Goal: Information Seeking & Learning: Learn about a topic

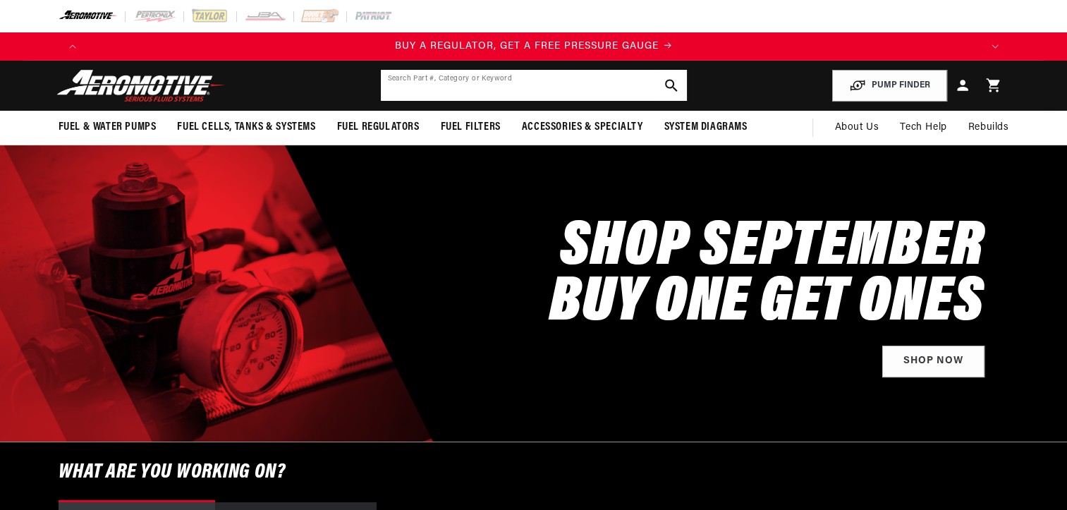
click at [438, 90] on input "text" at bounding box center [534, 85] width 306 height 31
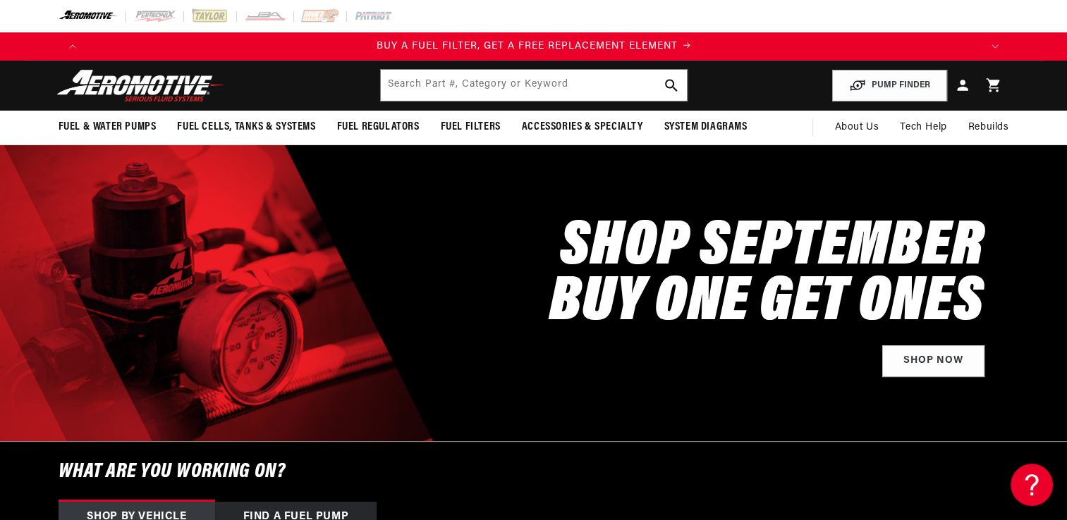
scroll to position [0, 894]
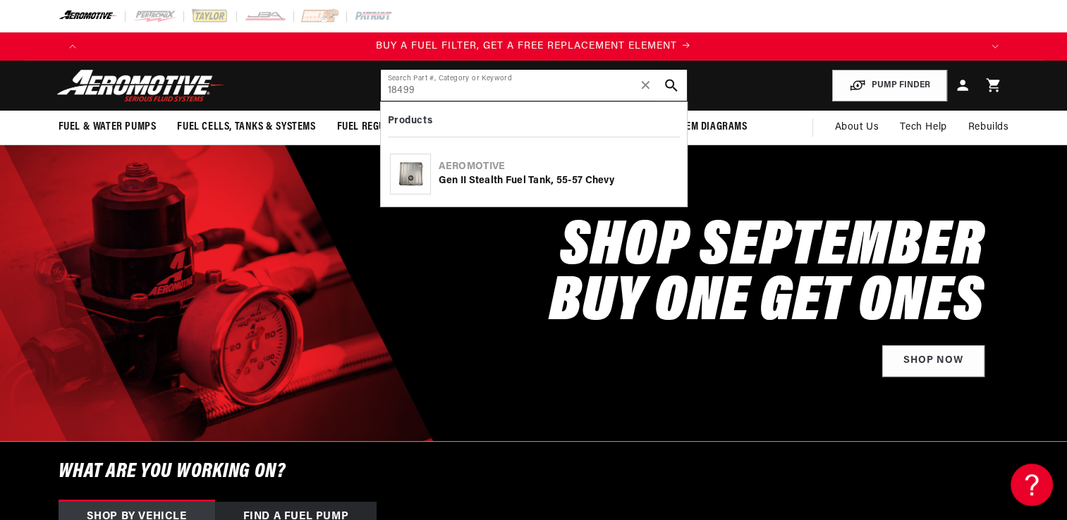
type input "18499"
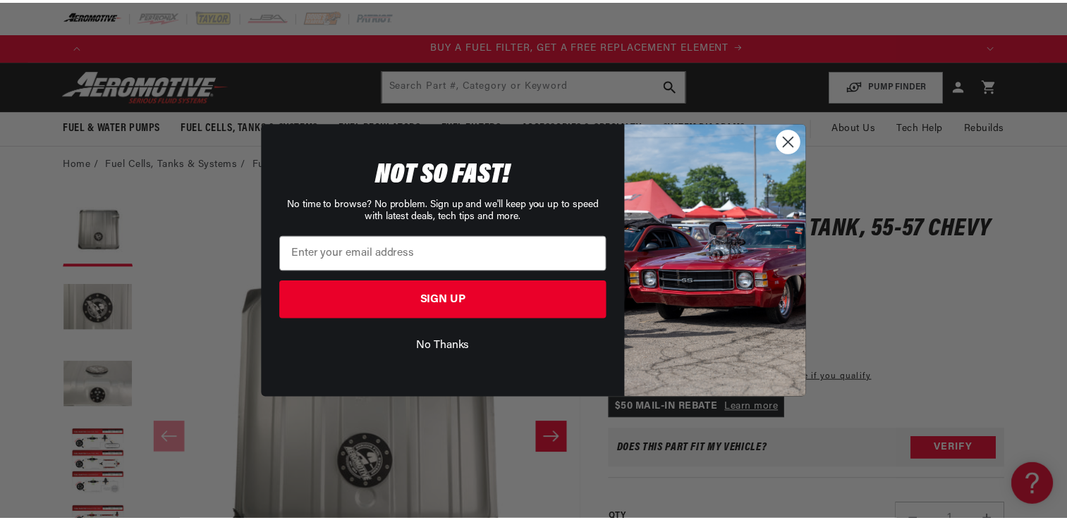
scroll to position [0, 894]
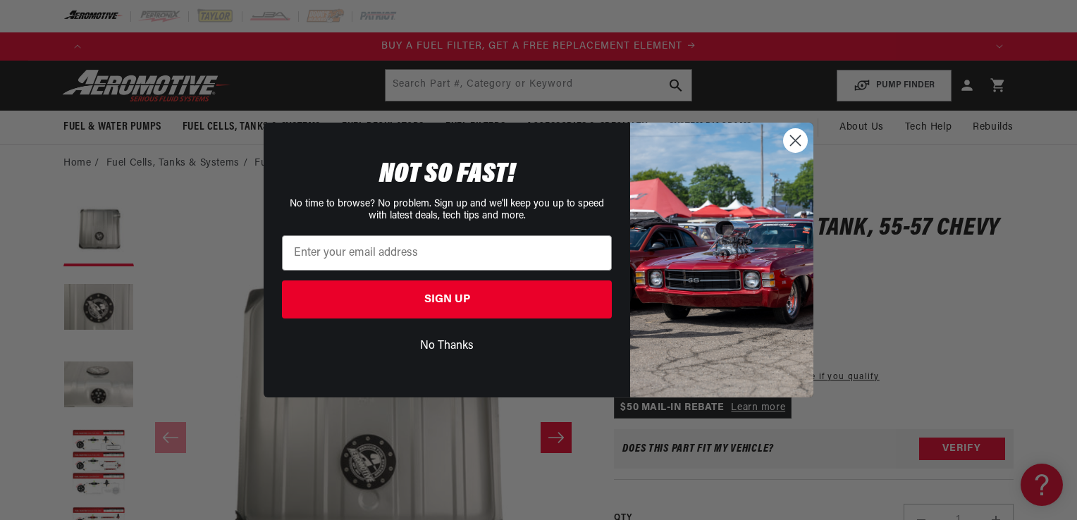
click at [795, 131] on circle "Close dialog" at bounding box center [795, 140] width 23 height 23
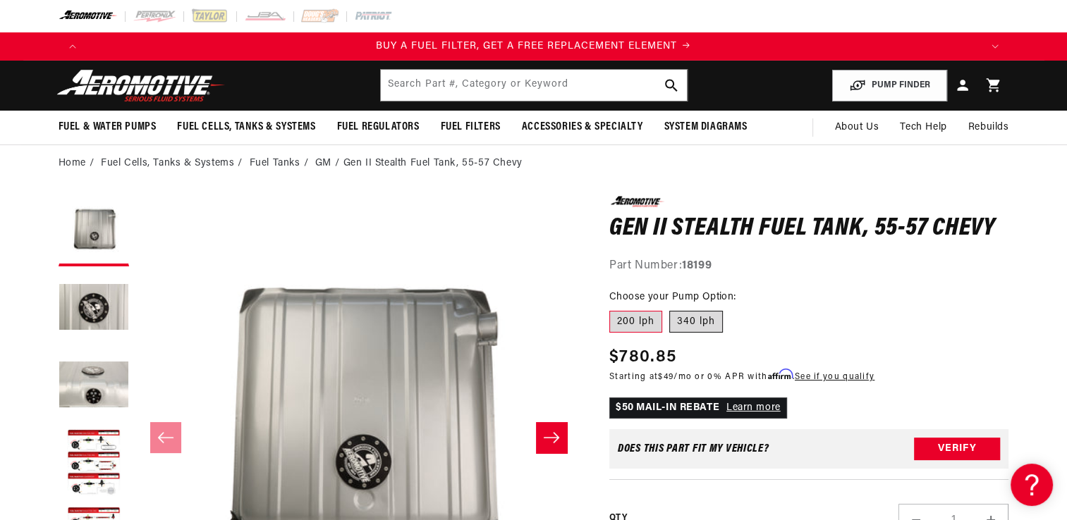
click at [691, 320] on label "340 lph" at bounding box center [696, 322] width 54 height 23
click at [670, 309] on input "340 lph" at bounding box center [669, 308] width 1 height 1
radio input "true"
click at [889, 305] on fieldset "Choose your Pump Option: 200 lph 340 lph" at bounding box center [809, 312] width 400 height 45
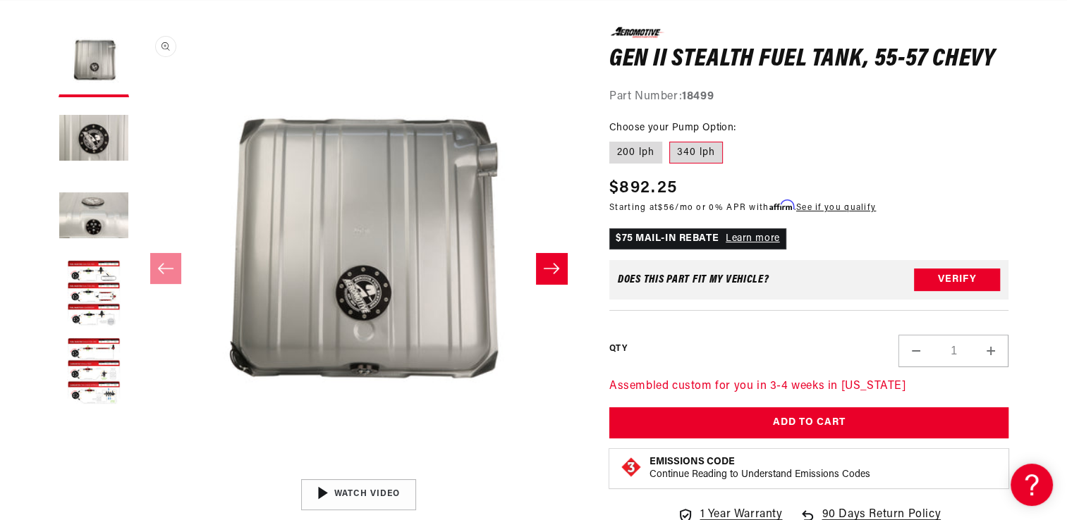
scroll to position [0, 2682]
click at [558, 257] on button "Slide right" at bounding box center [551, 268] width 31 height 31
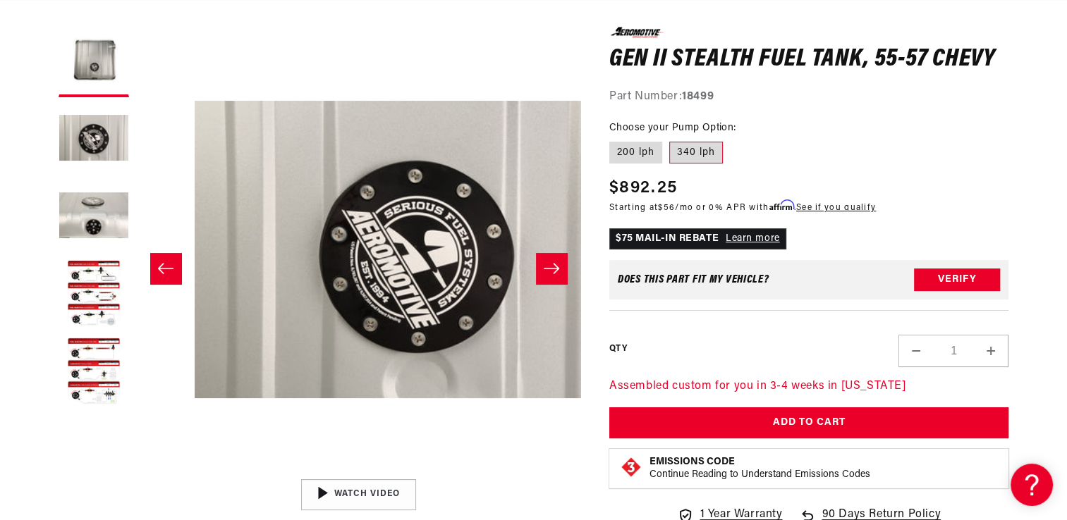
scroll to position [0, 445]
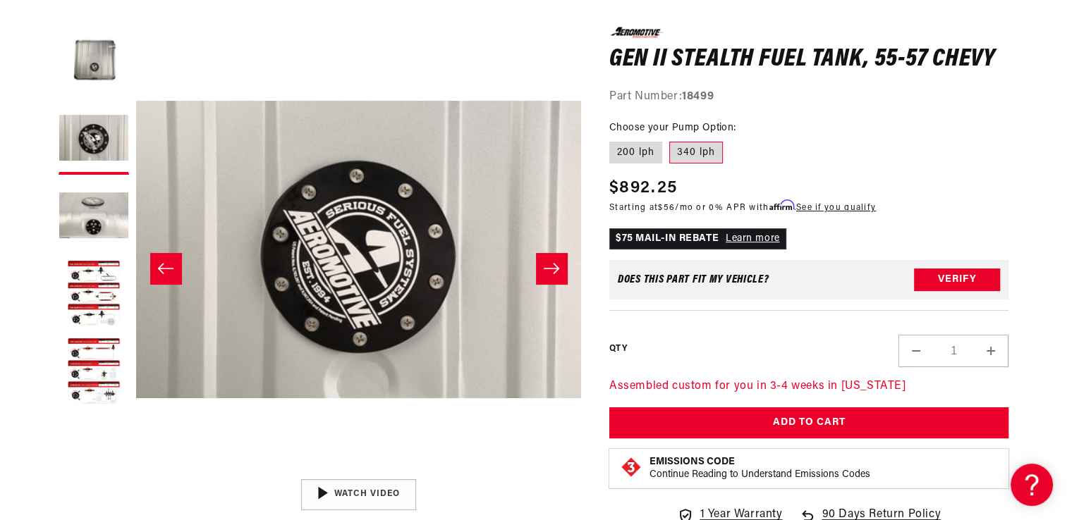
click at [559, 264] on icon "Slide right" at bounding box center [551, 269] width 17 height 14
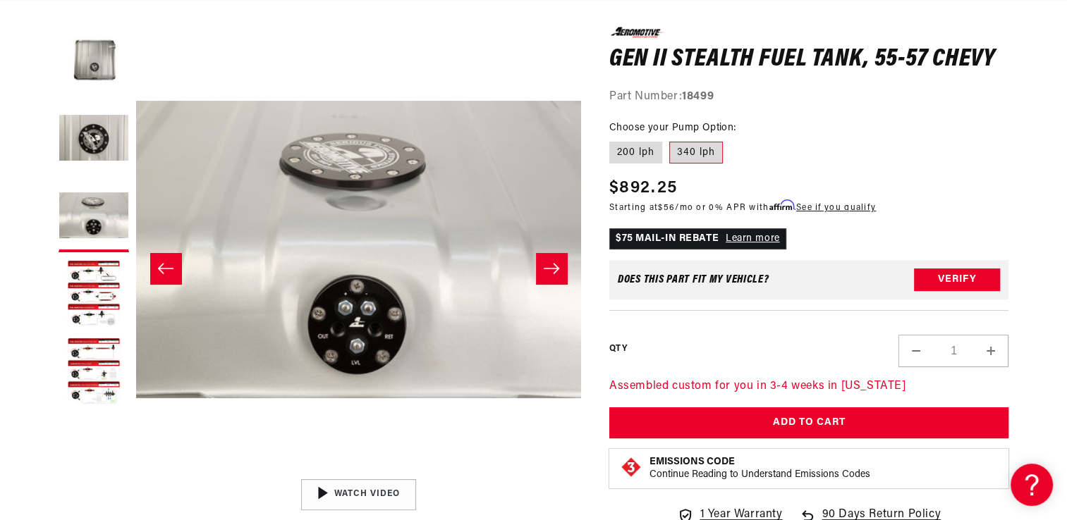
scroll to position [0, 0]
click at [557, 264] on icon "Slide right" at bounding box center [551, 269] width 17 height 14
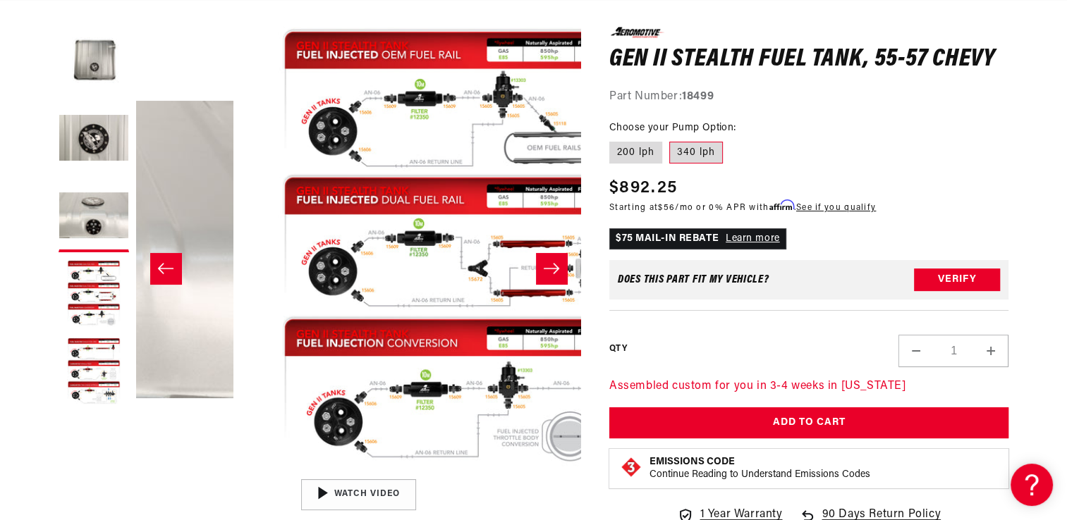
scroll to position [0, 1336]
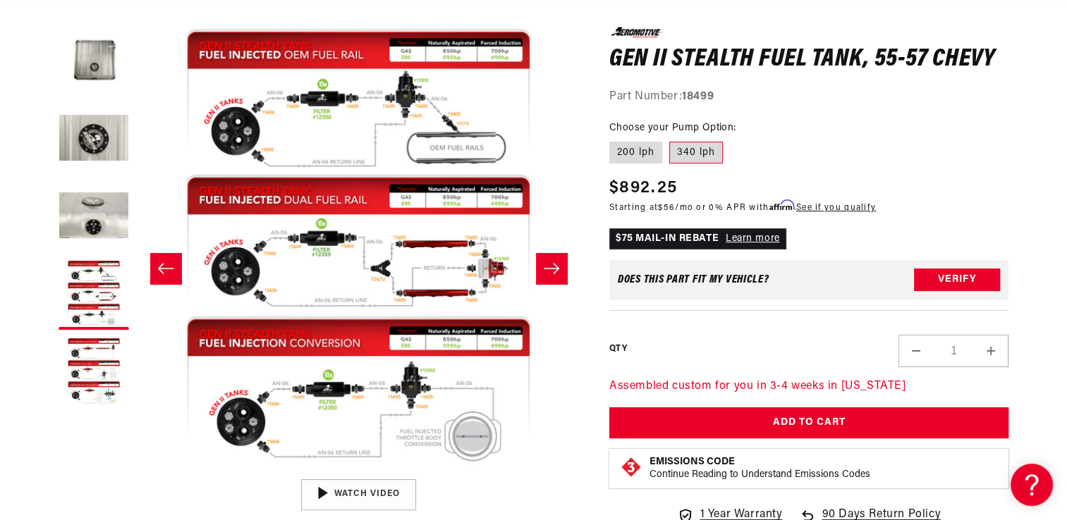
click at [557, 264] on icon "Slide right" at bounding box center [551, 269] width 17 height 14
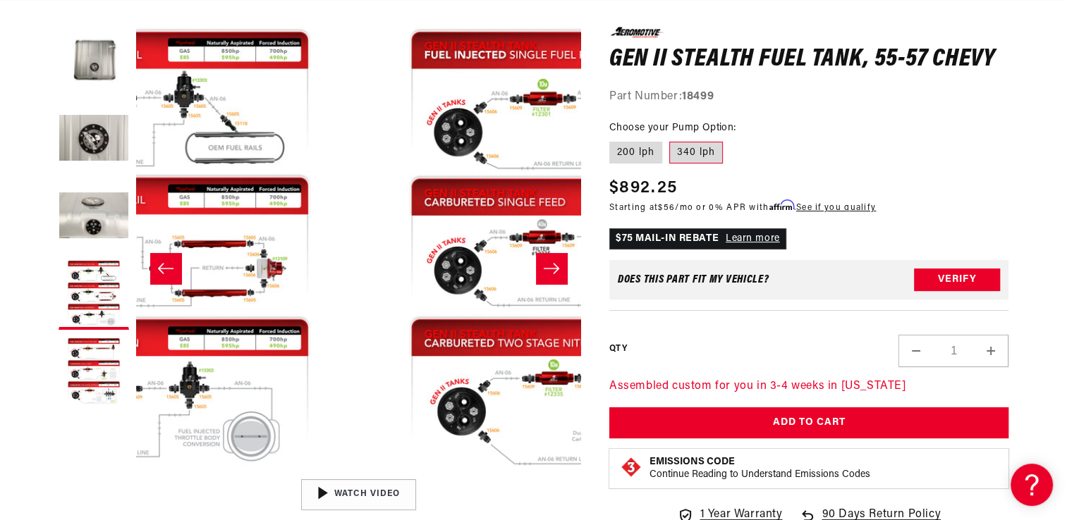
scroll to position [0, 1780]
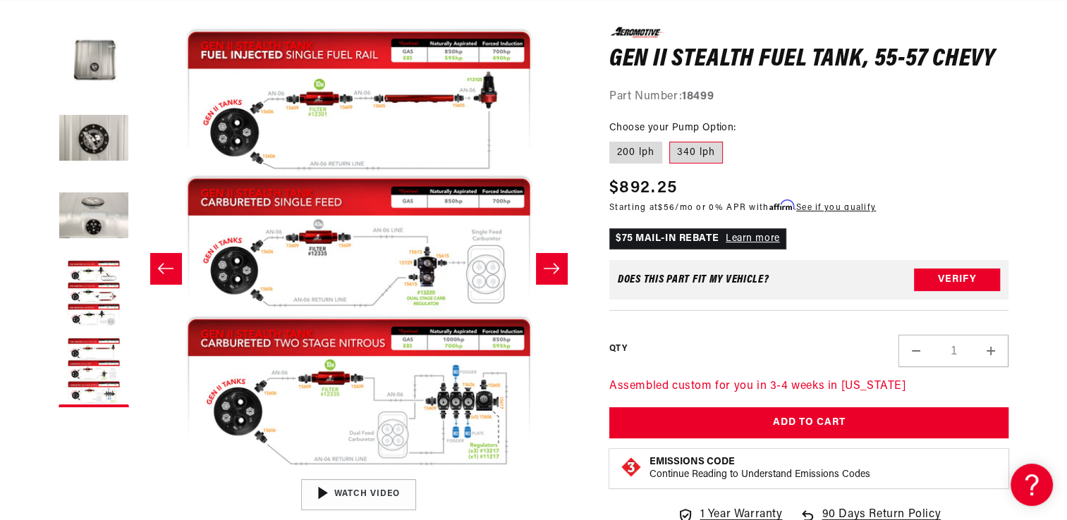
click at [557, 264] on icon "Slide right" at bounding box center [551, 269] width 17 height 14
click at [559, 269] on icon "Slide right" at bounding box center [551, 269] width 17 height 14
click at [136, 472] on button "Open media 5 in modal" at bounding box center [136, 472] width 0 height 0
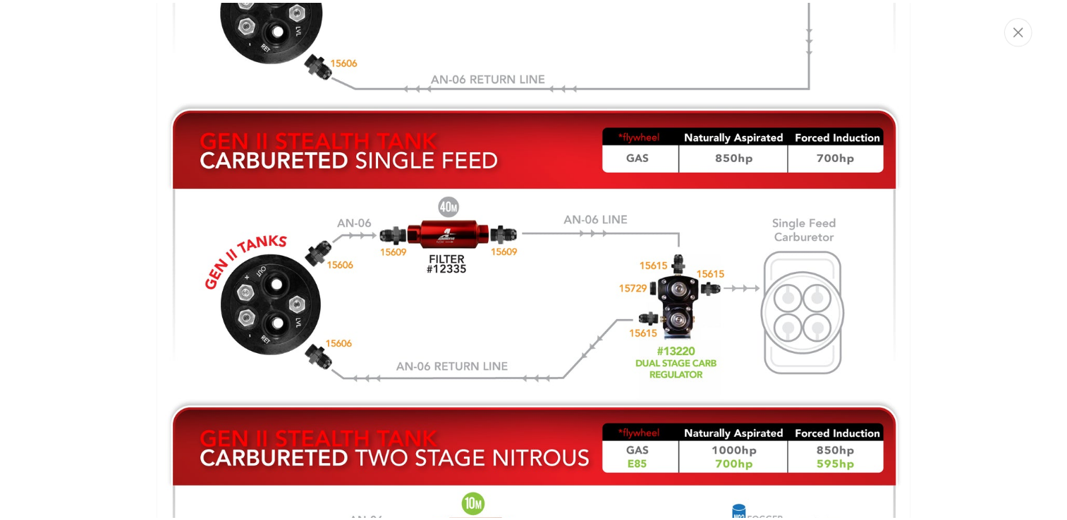
scroll to position [0, 0]
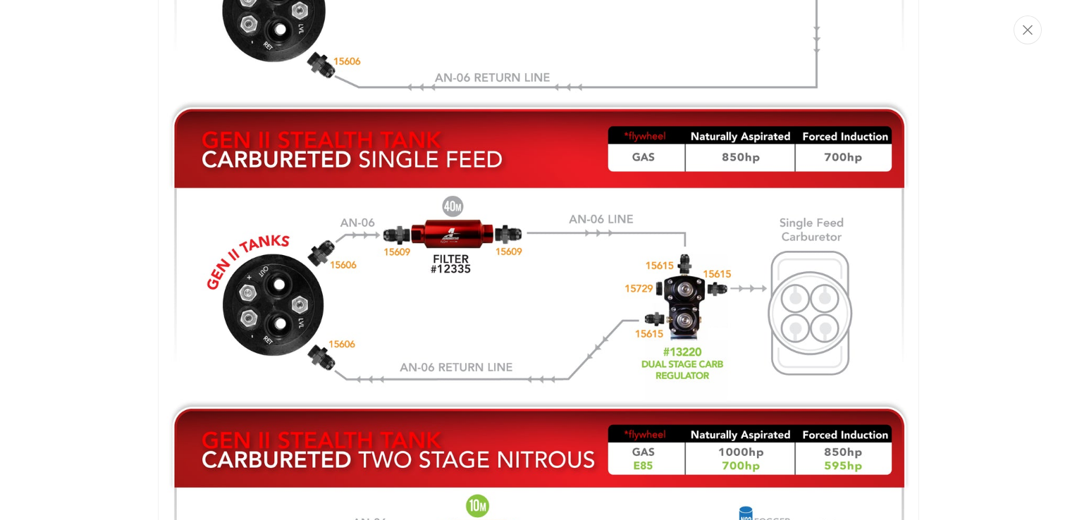
click at [948, 373] on div "Media gallery" at bounding box center [538, 260] width 1077 height 520
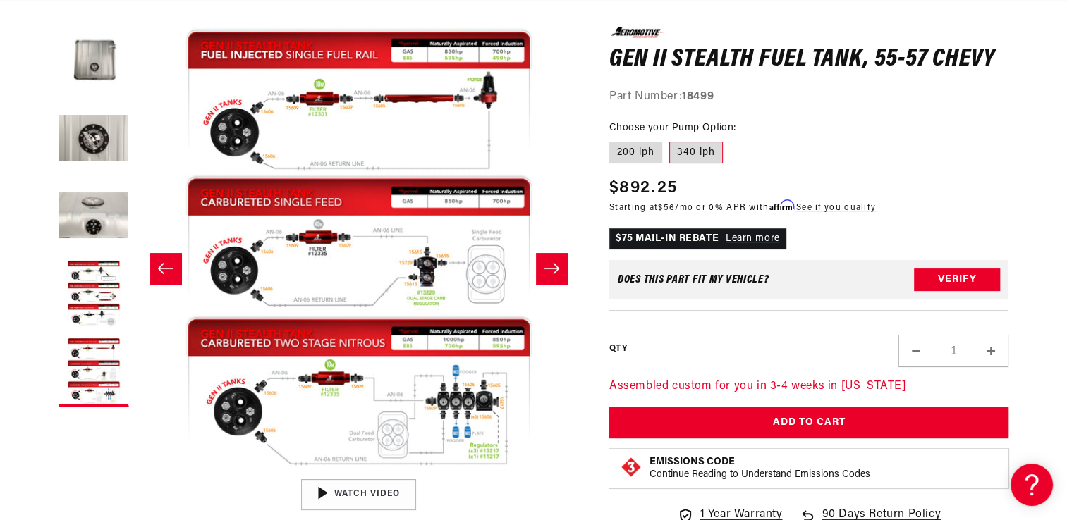
scroll to position [0, 894]
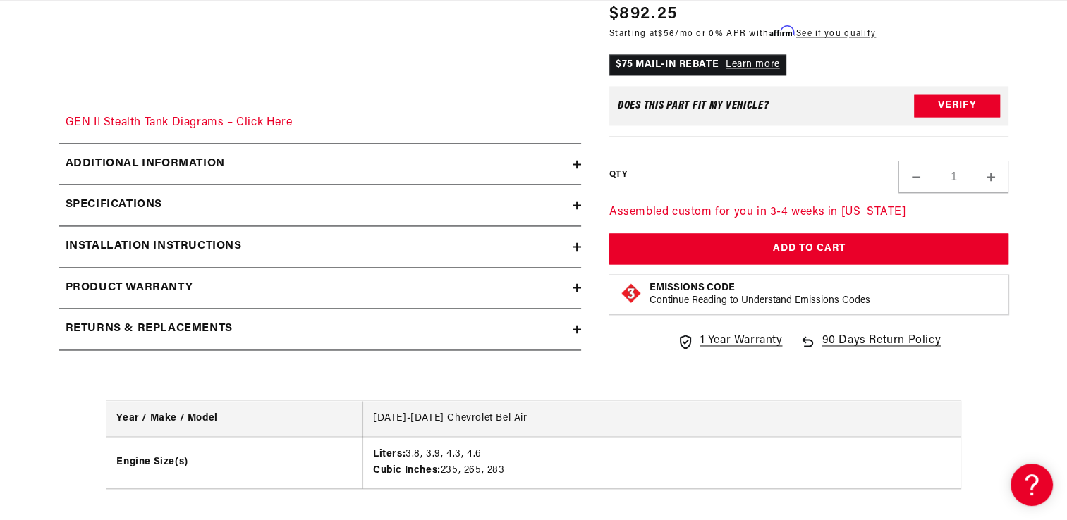
scroll to position [2200, 0]
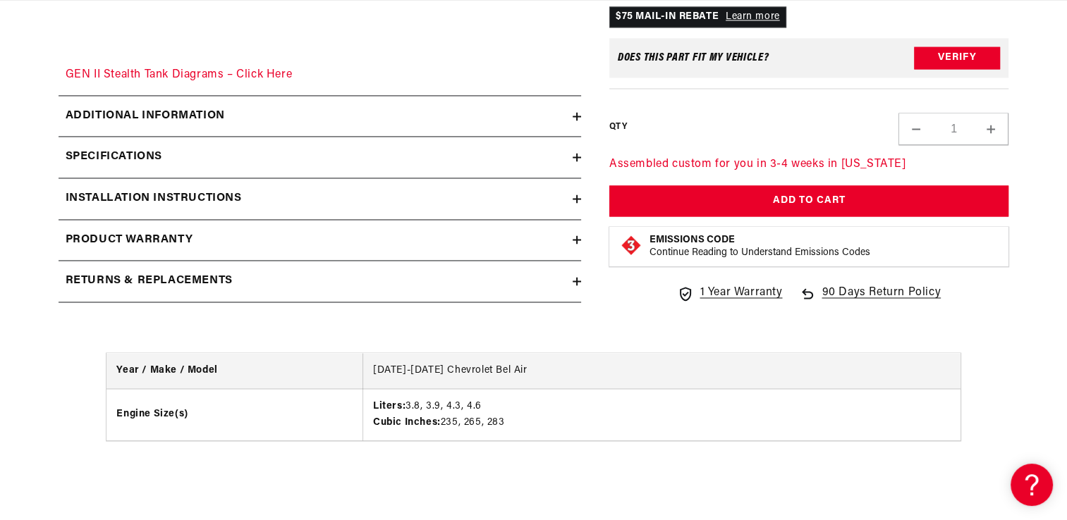
click at [224, 116] on h2 "Additional information" at bounding box center [145, 116] width 159 height 18
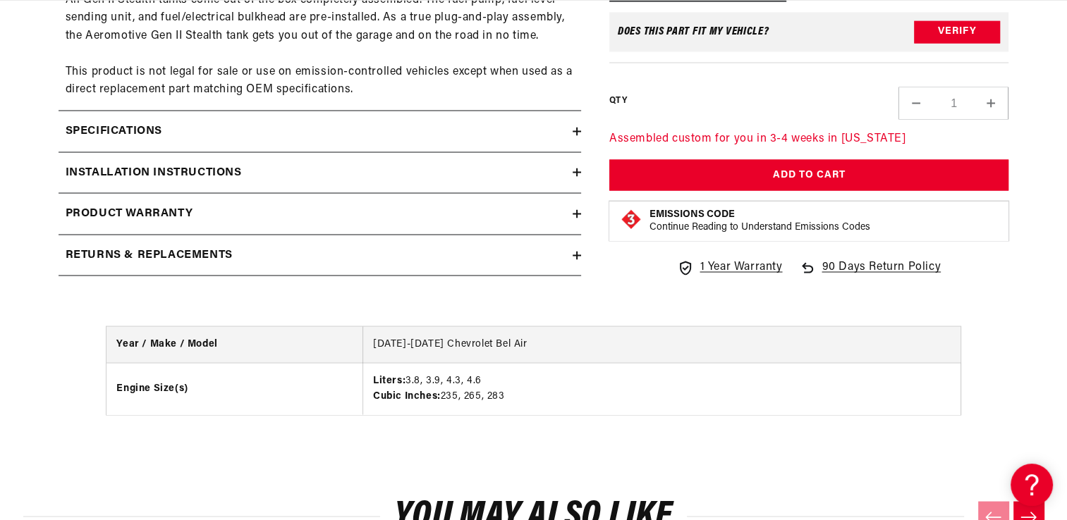
scroll to position [2567, 0]
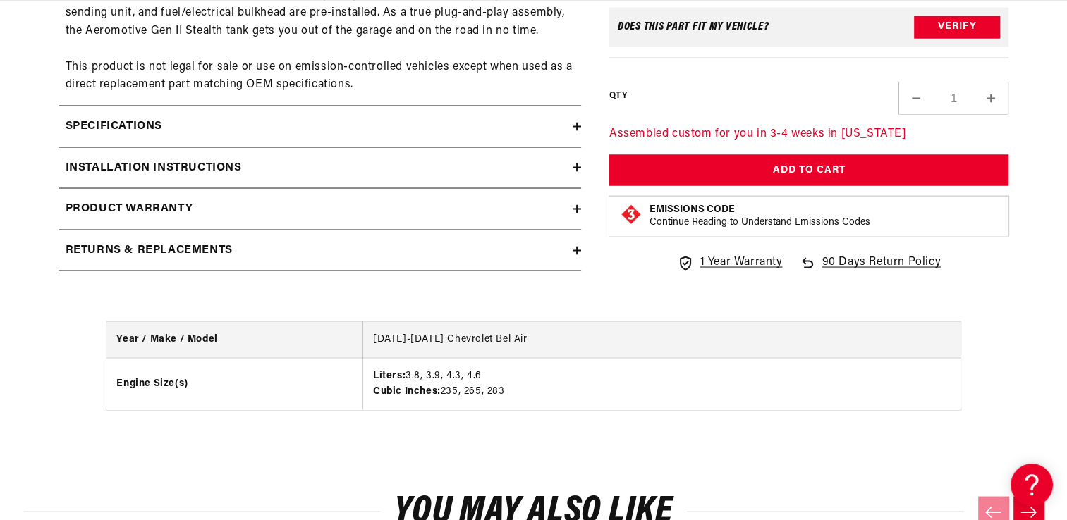
click at [176, 120] on div "Specifications" at bounding box center [316, 126] width 514 height 18
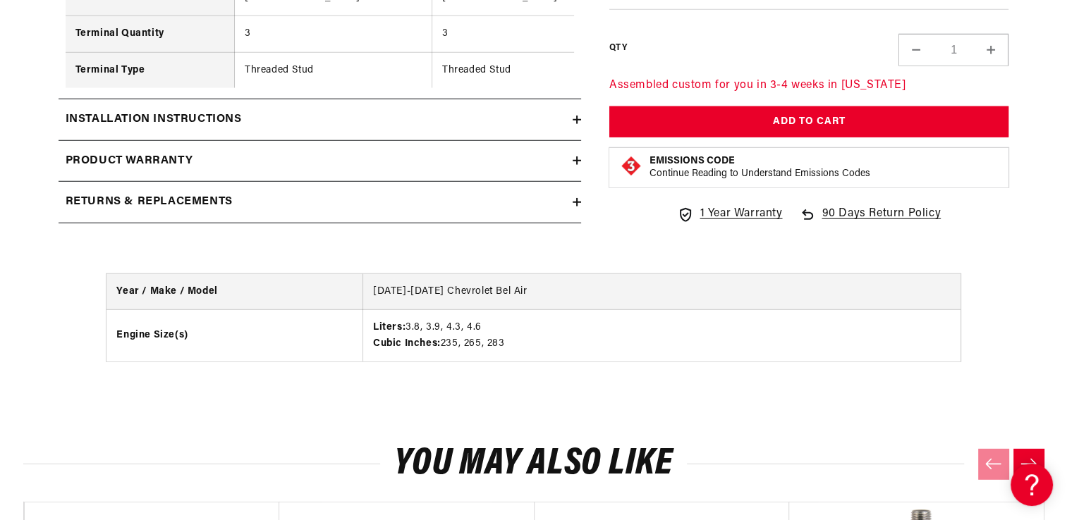
click at [200, 126] on h2 "Installation Instructions" at bounding box center [154, 120] width 176 height 18
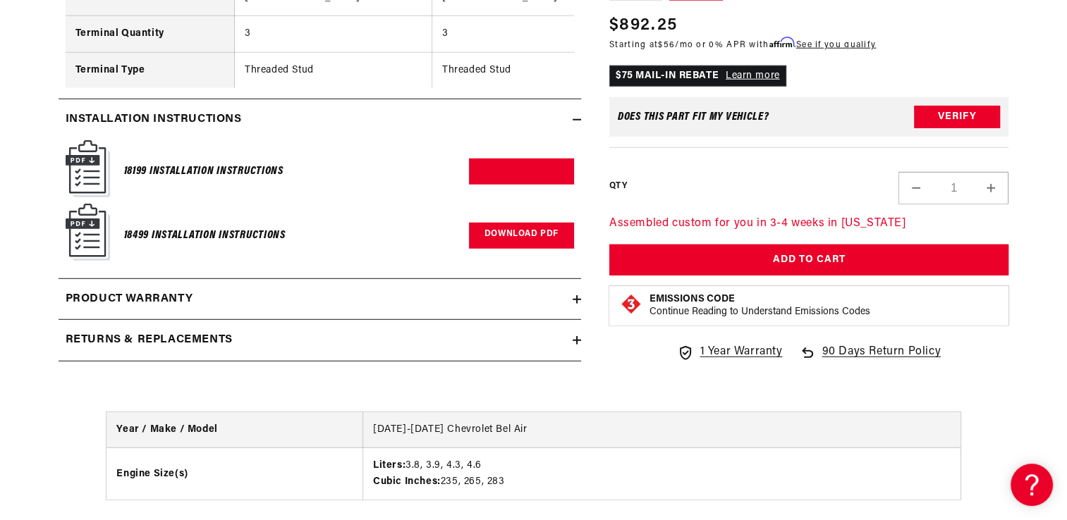
click at [532, 238] on link "Download PDF" at bounding box center [521, 236] width 105 height 26
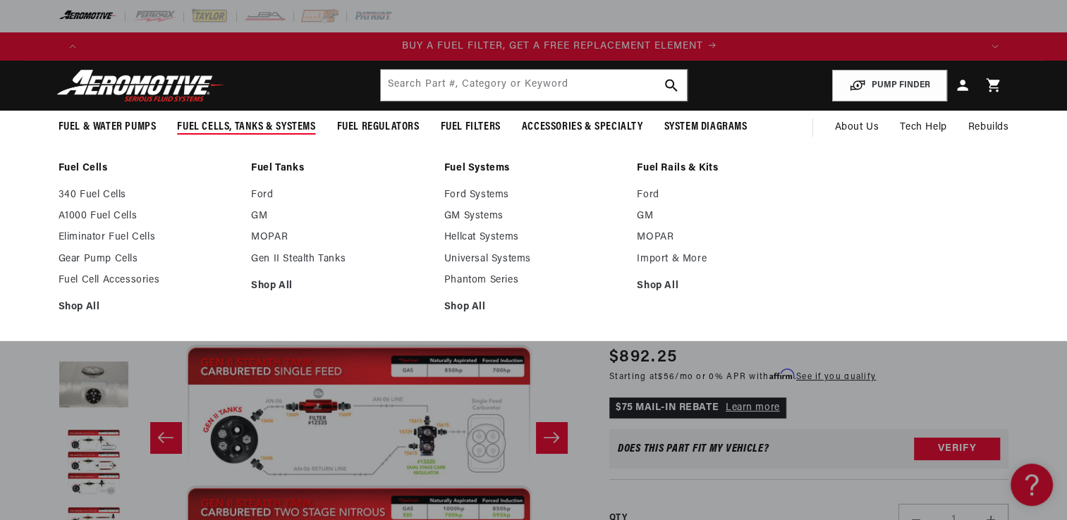
scroll to position [0, 894]
click at [229, 123] on span "Fuel Cells, Tanks & Systems" at bounding box center [246, 127] width 138 height 15
click at [274, 289] on link "Shop All" at bounding box center [340, 286] width 179 height 13
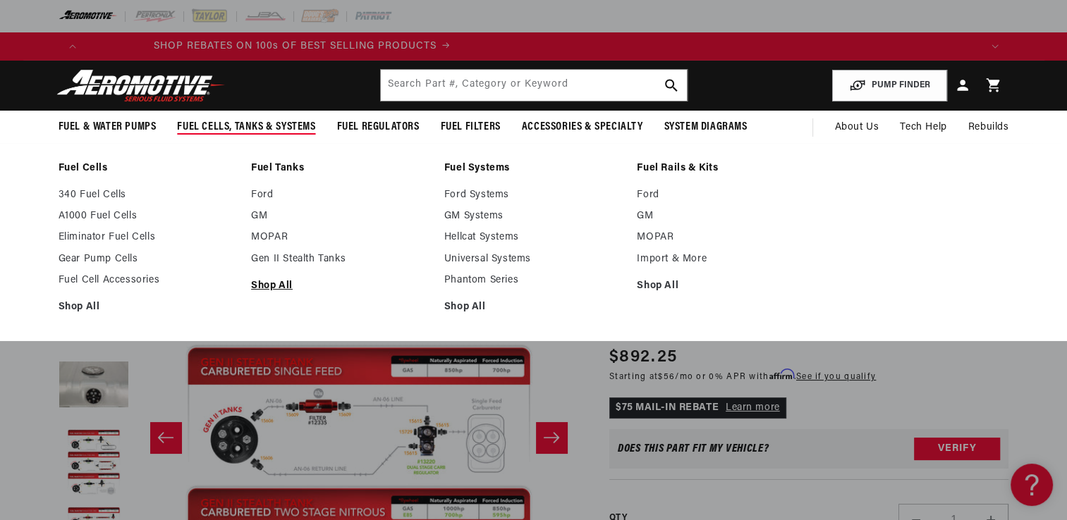
scroll to position [0, 2278]
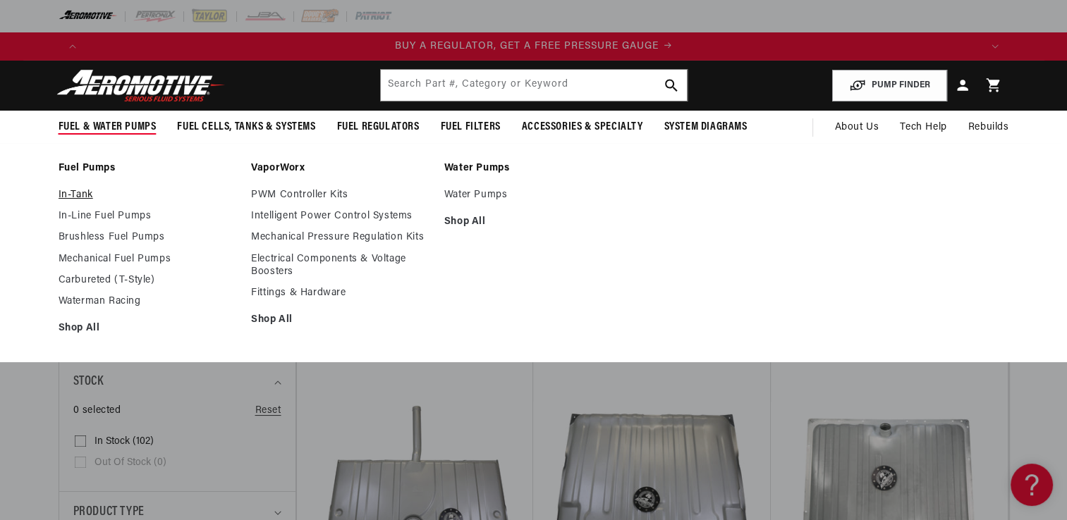
click at [85, 190] on link "In-Tank" at bounding box center [148, 195] width 179 height 13
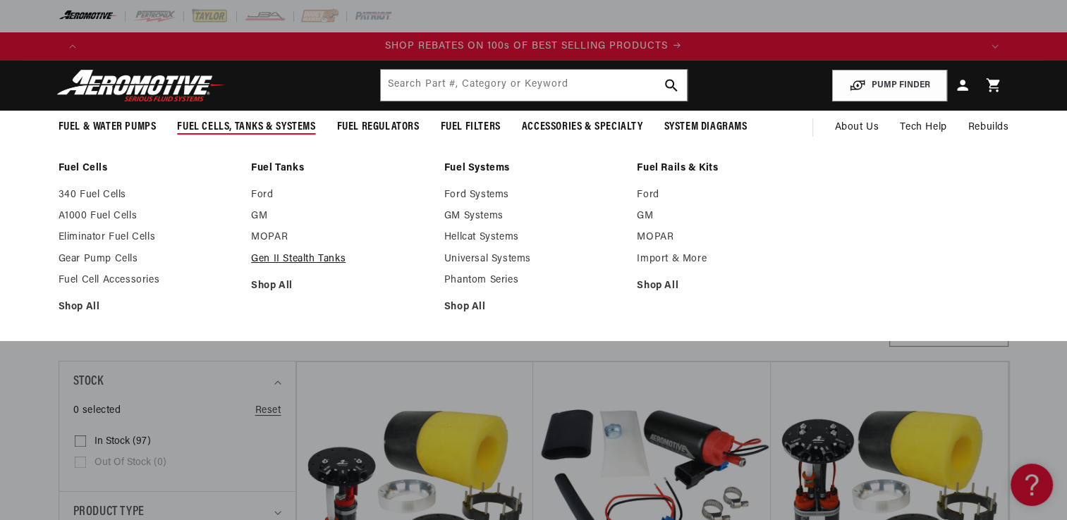
click at [310, 259] on link "Gen II Stealth Tanks" at bounding box center [340, 259] width 179 height 13
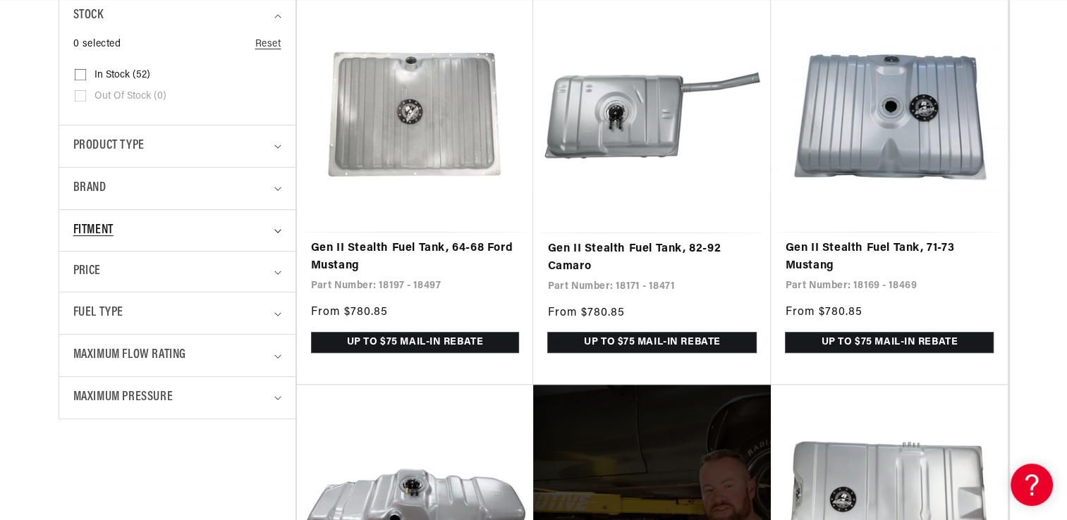
scroll to position [0, 894]
click at [92, 217] on summary "Fitment" at bounding box center [177, 231] width 208 height 42
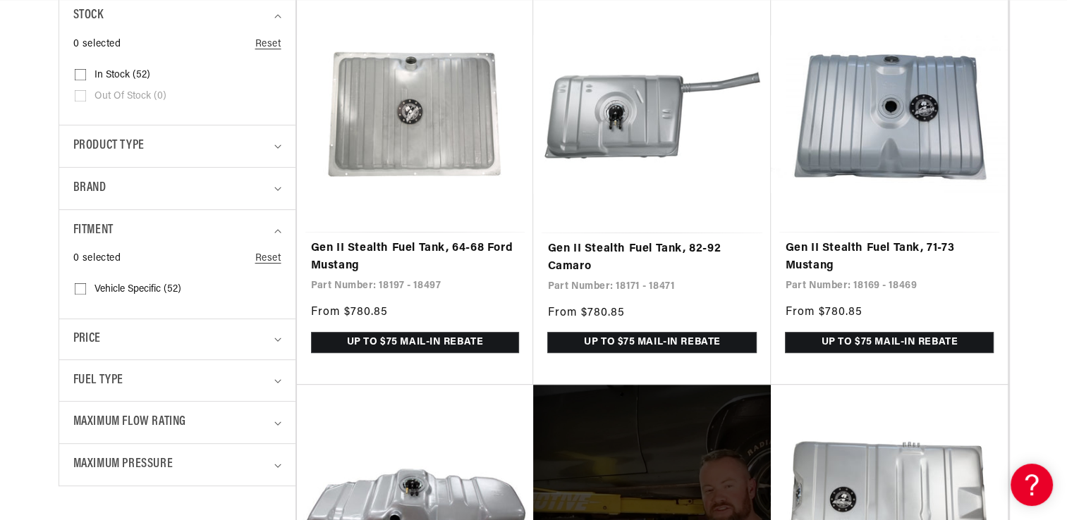
click at [121, 286] on span "Vehicle Specific (52)" at bounding box center [137, 289] width 87 height 13
click at [86, 286] on input "Vehicle Specific (52) Vehicle Specific (52 products)" at bounding box center [80, 291] width 11 height 11
checkbox input "true"
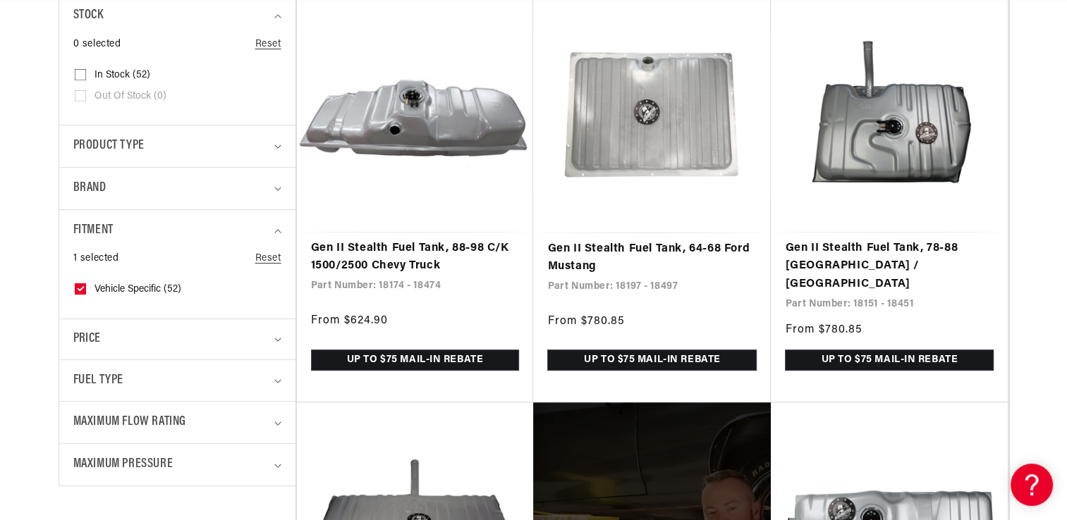
scroll to position [0, 1788]
click at [86, 156] on summary "Product type" at bounding box center [177, 147] width 208 height 42
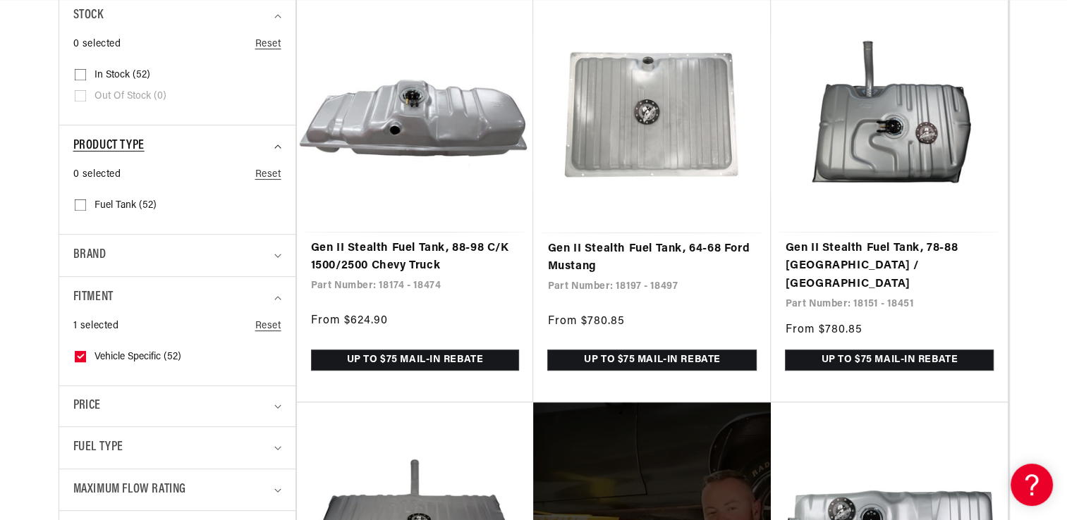
click at [86, 156] on summary "Product type" at bounding box center [177, 147] width 208 height 42
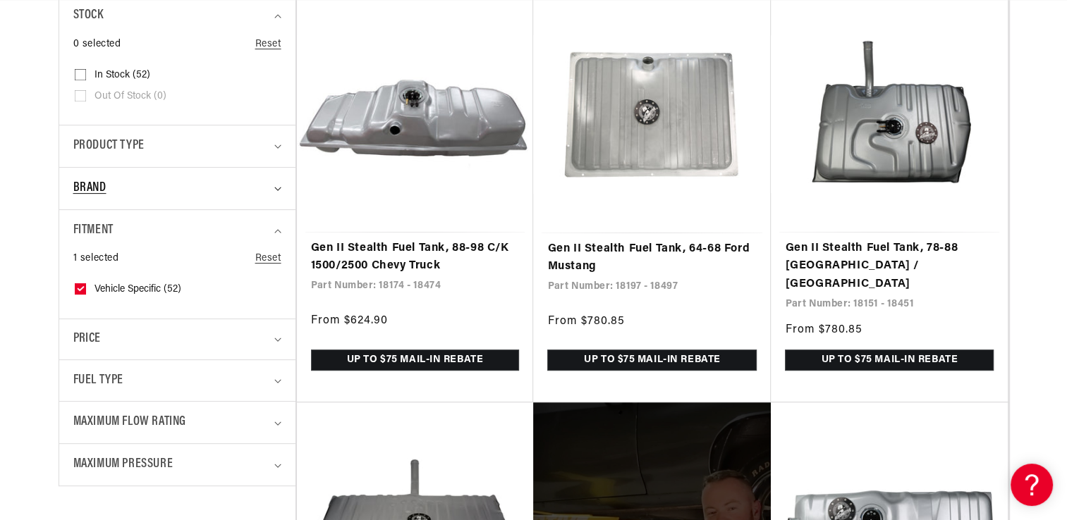
click at [86, 178] on span "Brand" at bounding box center [89, 188] width 33 height 20
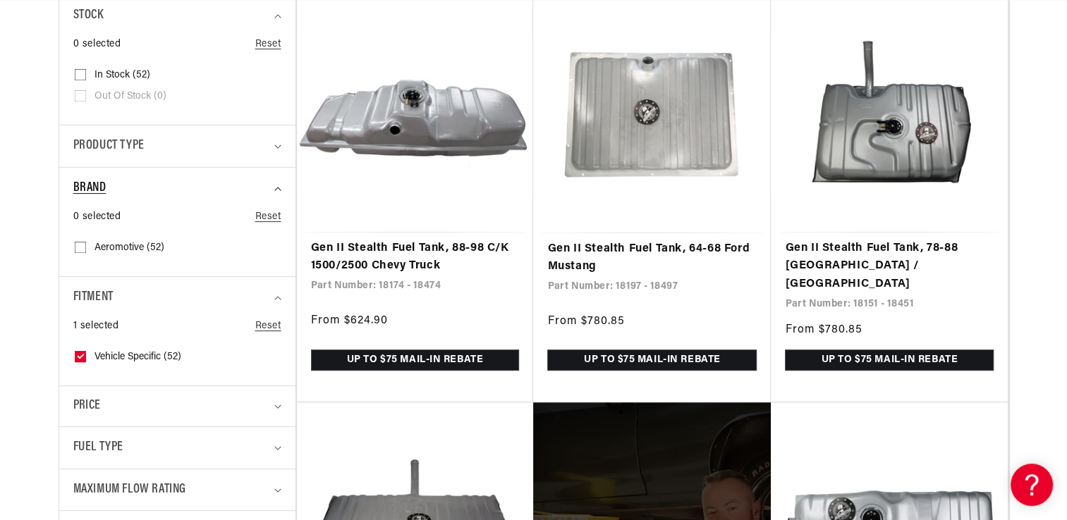
click at [86, 178] on span "Brand" at bounding box center [89, 188] width 33 height 20
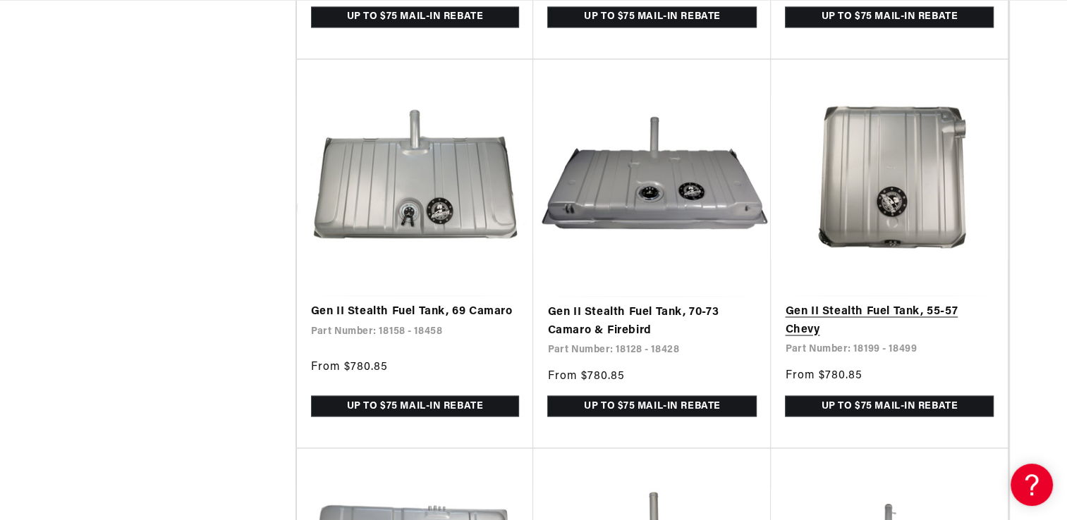
scroll to position [0, 0]
click at [910, 303] on link "Gen II Stealth Fuel Tank, 55-57 Chevy" at bounding box center [889, 321] width 209 height 36
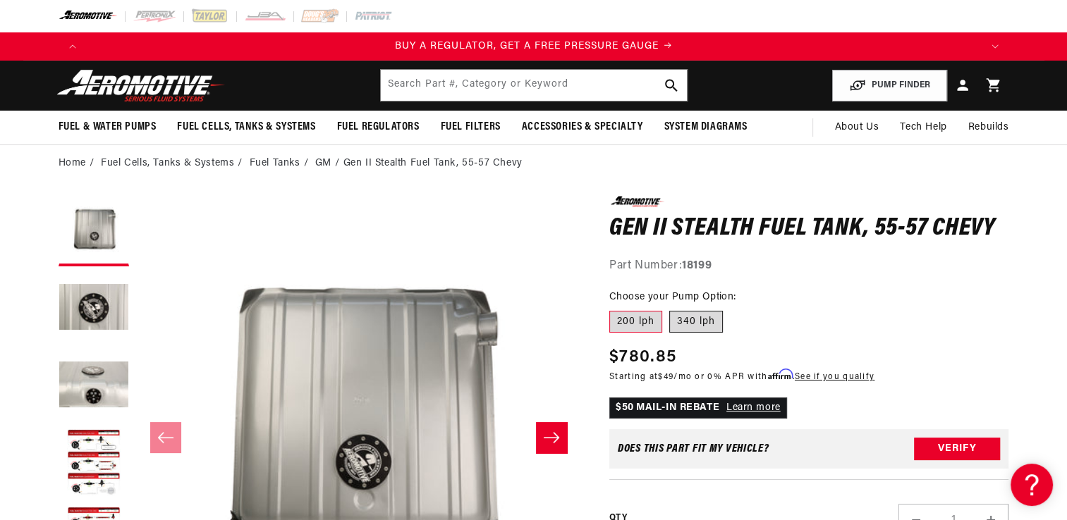
click at [700, 324] on label "340 lph" at bounding box center [696, 322] width 54 height 23
click at [670, 309] on input "340 lph" at bounding box center [669, 308] width 1 height 1
radio input "true"
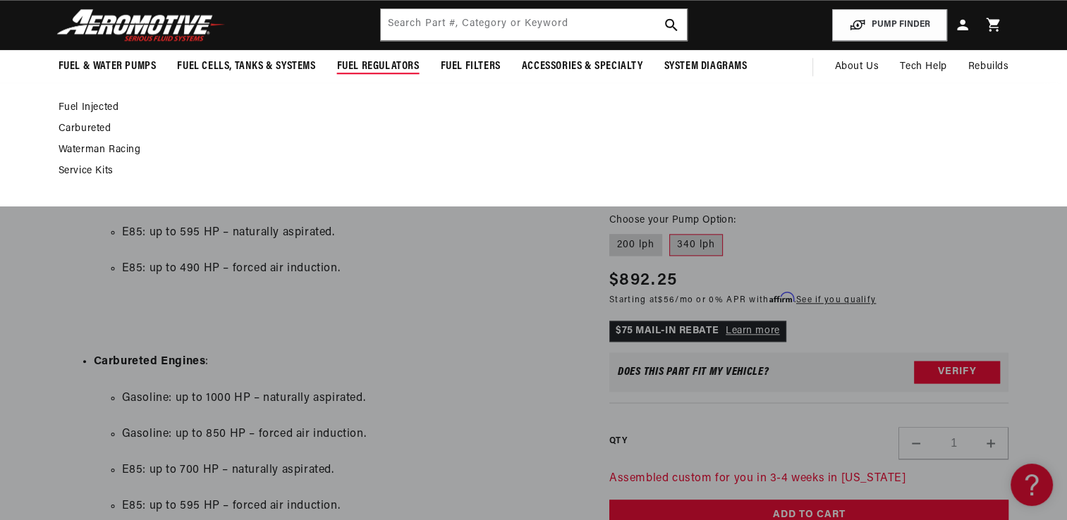
scroll to position [0, 894]
drag, startPoint x: 371, startPoint y: 68, endPoint x: 269, endPoint y: 121, distance: 114.8
click at [269, 121] on ul "Fuel Injected Carbureted" at bounding box center [527, 140] width 936 height 77
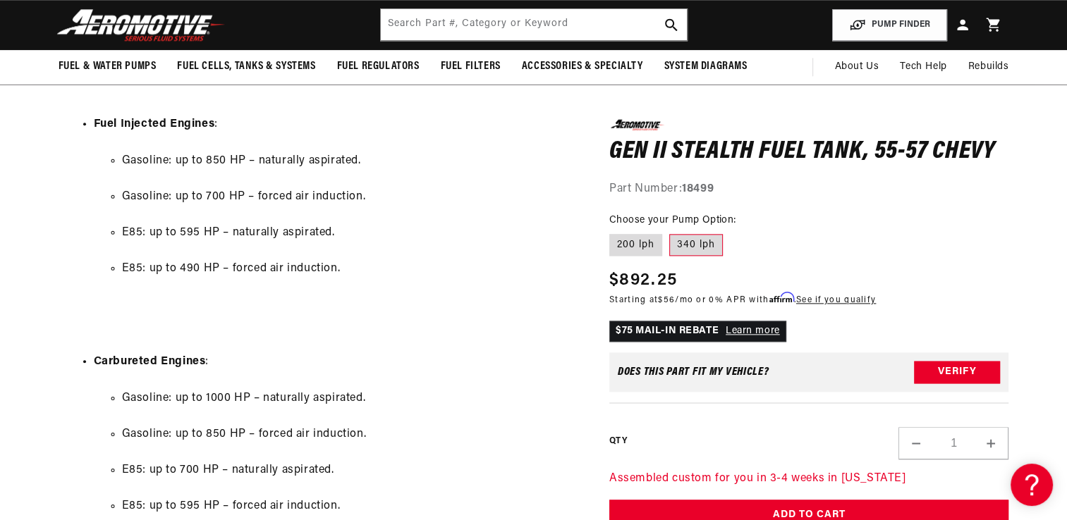
scroll to position [0, 0]
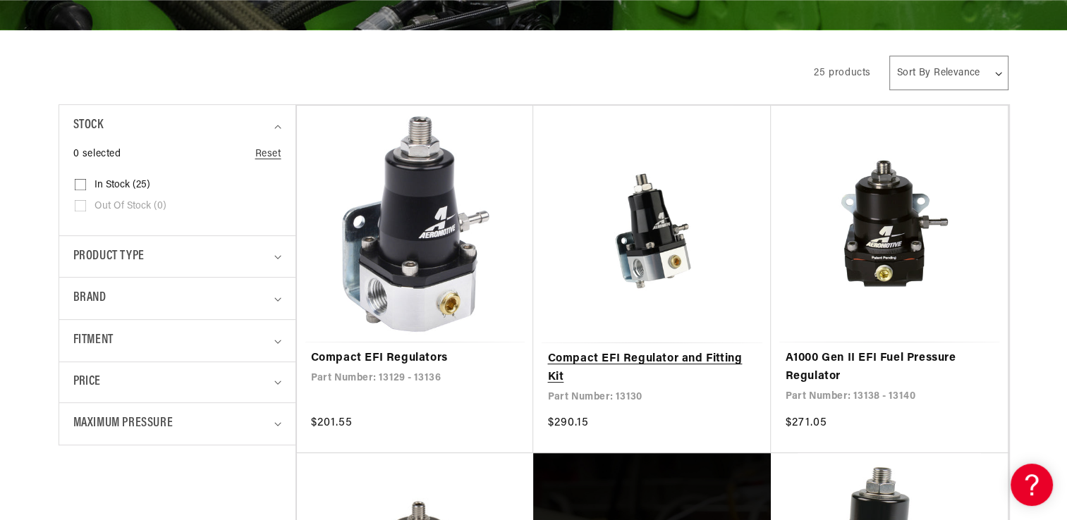
scroll to position [0, 1788]
click at [159, 345] on div "Fitment" at bounding box center [171, 341] width 196 height 20
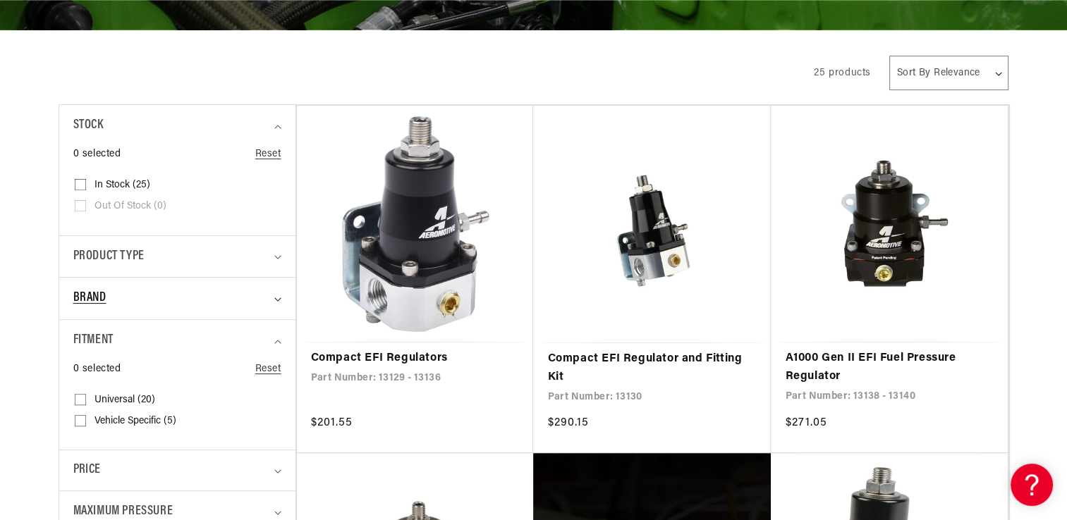
scroll to position [0, 2682]
click at [137, 296] on div "Brand" at bounding box center [171, 298] width 196 height 20
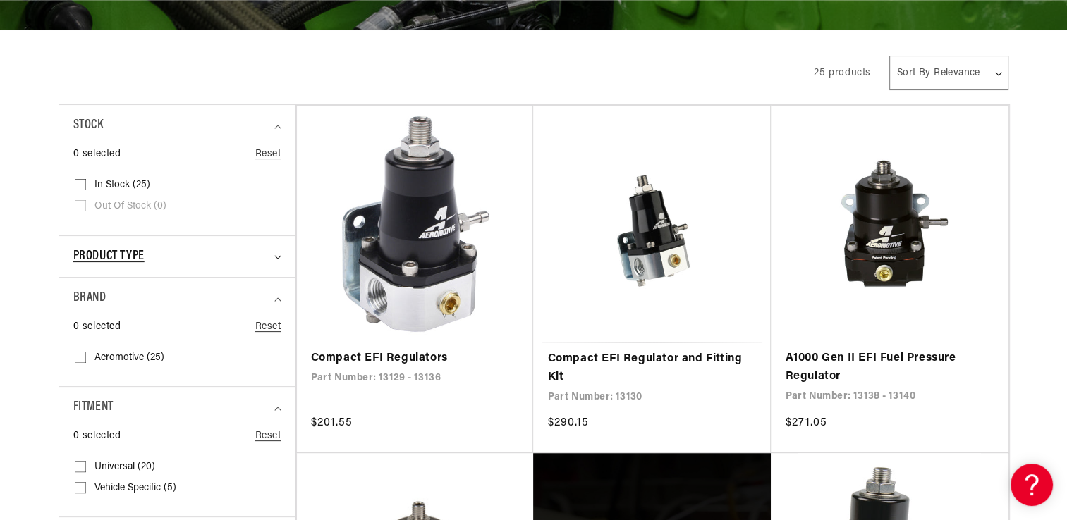
click at [123, 259] on span "Product type" at bounding box center [108, 257] width 71 height 20
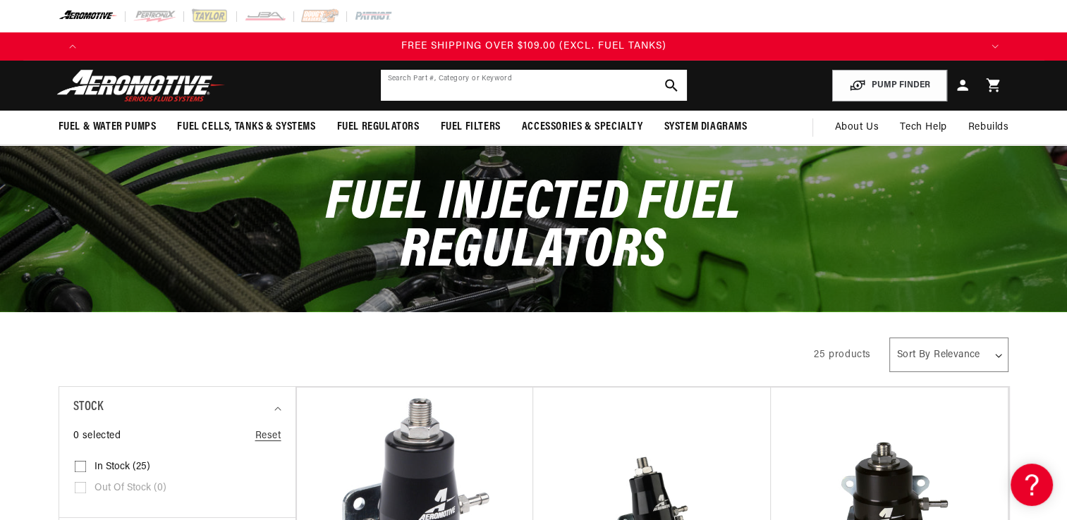
click at [527, 85] on input "text" at bounding box center [534, 85] width 306 height 31
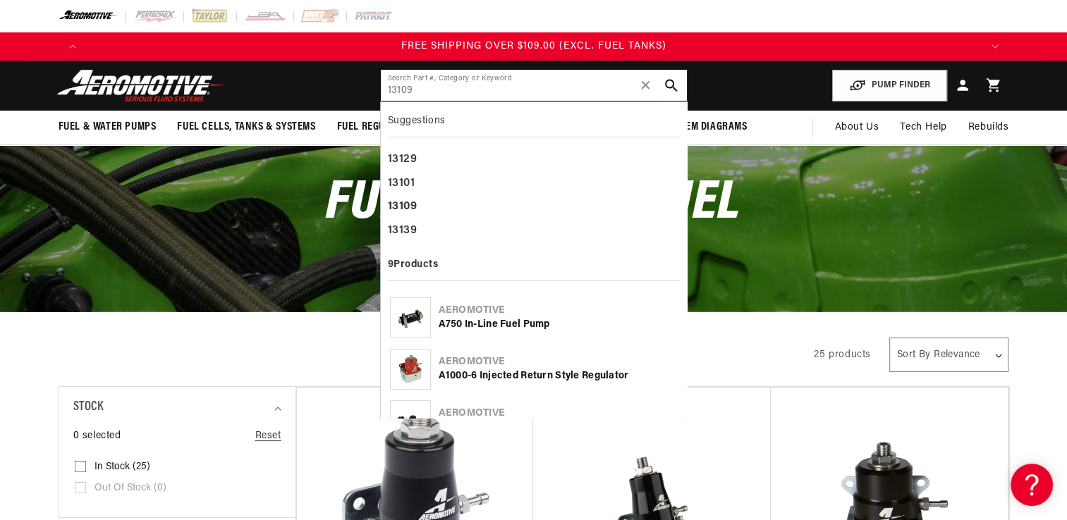
type input "13109"
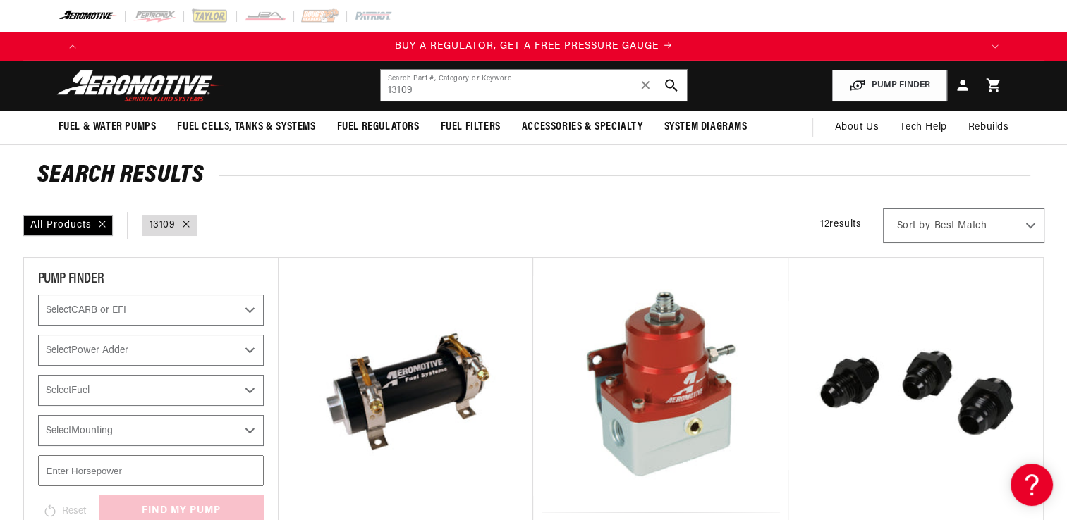
click at [743, 212] on div "All Products query : 13109 12 results Show Universal Parts Sort by Best Match F…" at bounding box center [533, 225] width 1021 height 35
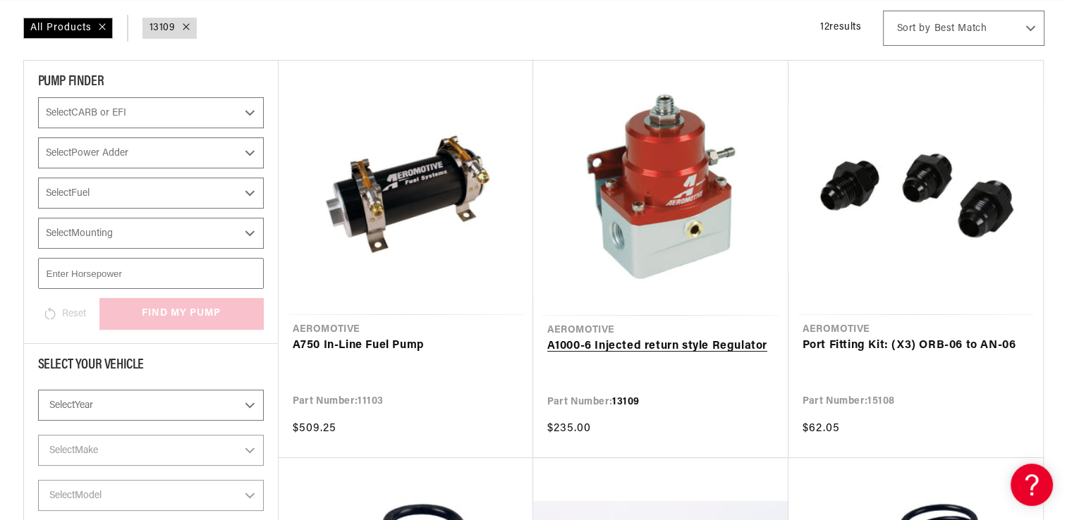
scroll to position [0, 1788]
click at [709, 347] on link "A1000-6 Injected return style Regulator" at bounding box center [660, 347] width 227 height 18
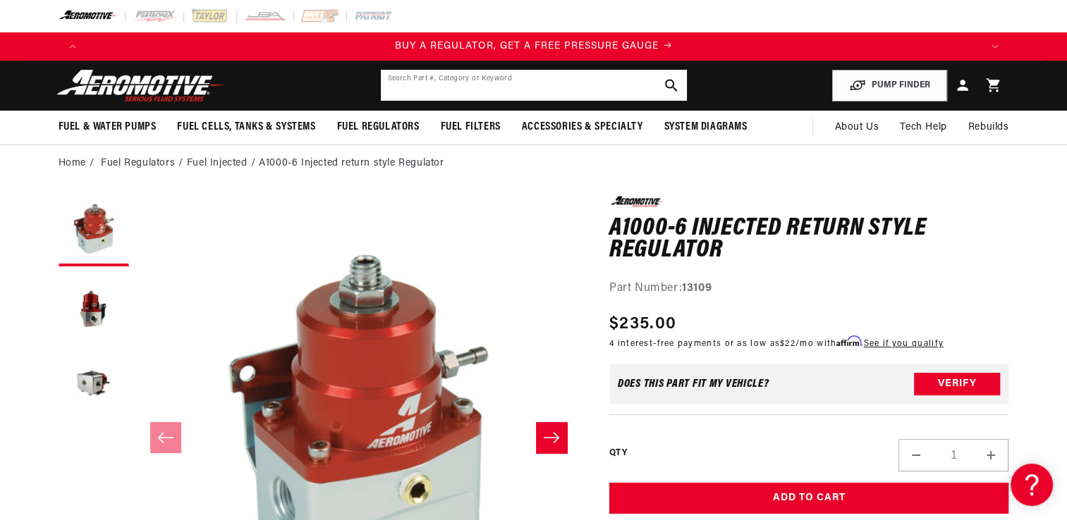
click at [511, 80] on input "text" at bounding box center [534, 85] width 306 height 31
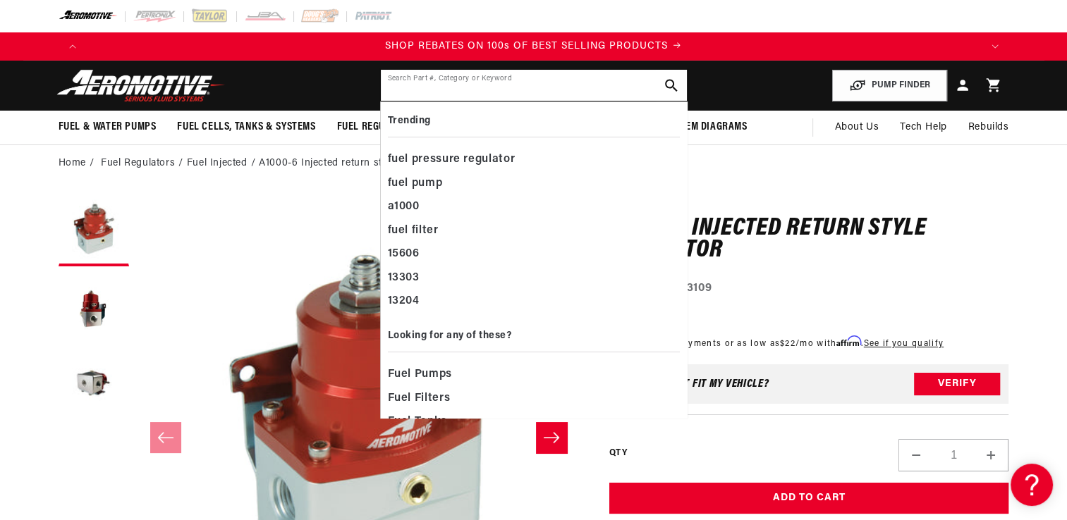
click at [585, 81] on input "text" at bounding box center [534, 85] width 306 height 31
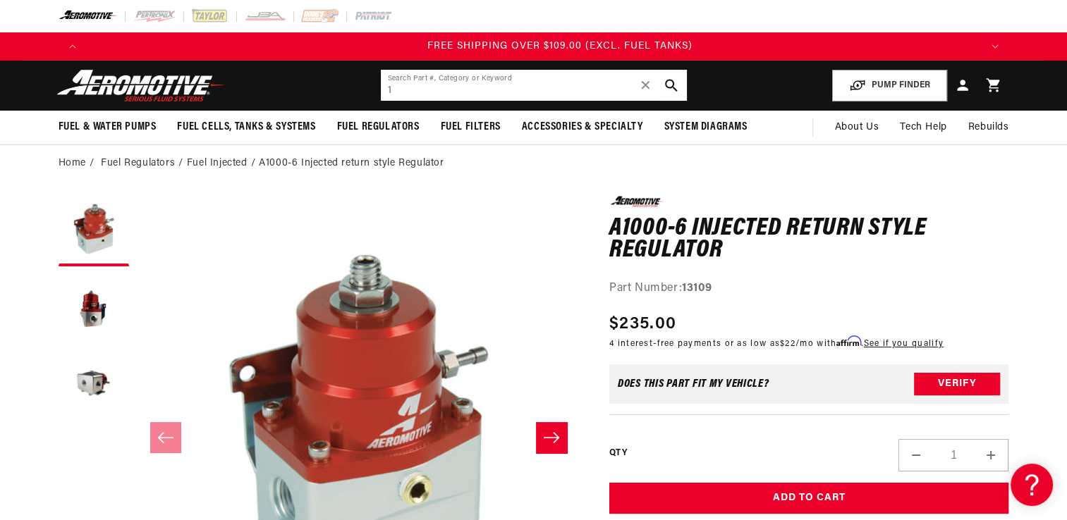
scroll to position [0, 2682]
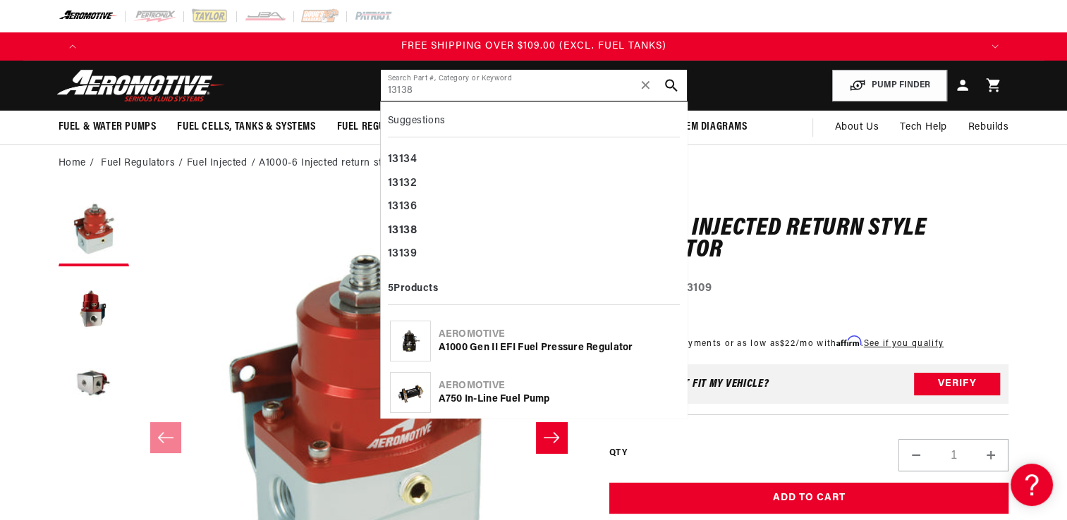
type input "13138"
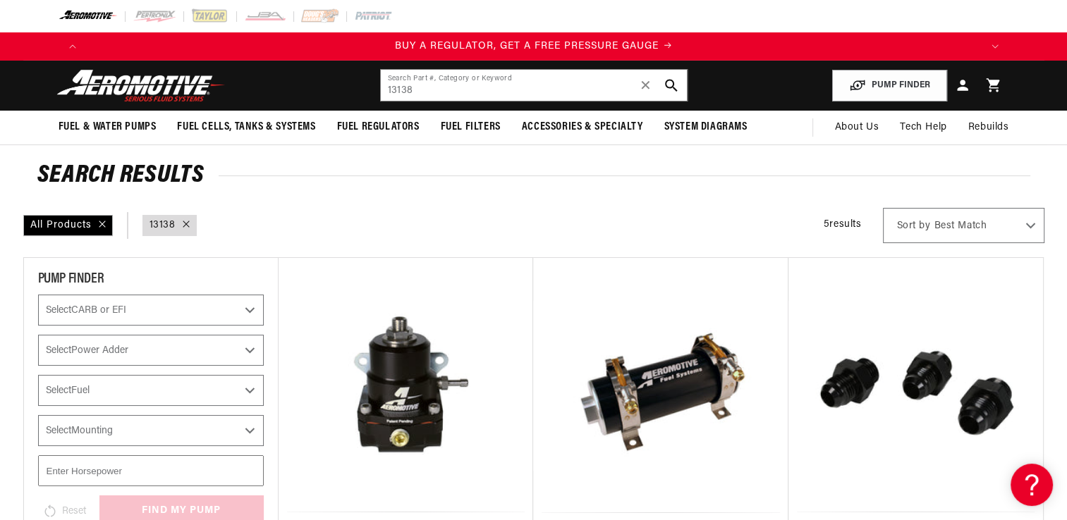
click at [647, 233] on div "All Products query : 13138 5 results Show Universal Parts Sort by Best Match Fe…" at bounding box center [533, 225] width 1021 height 35
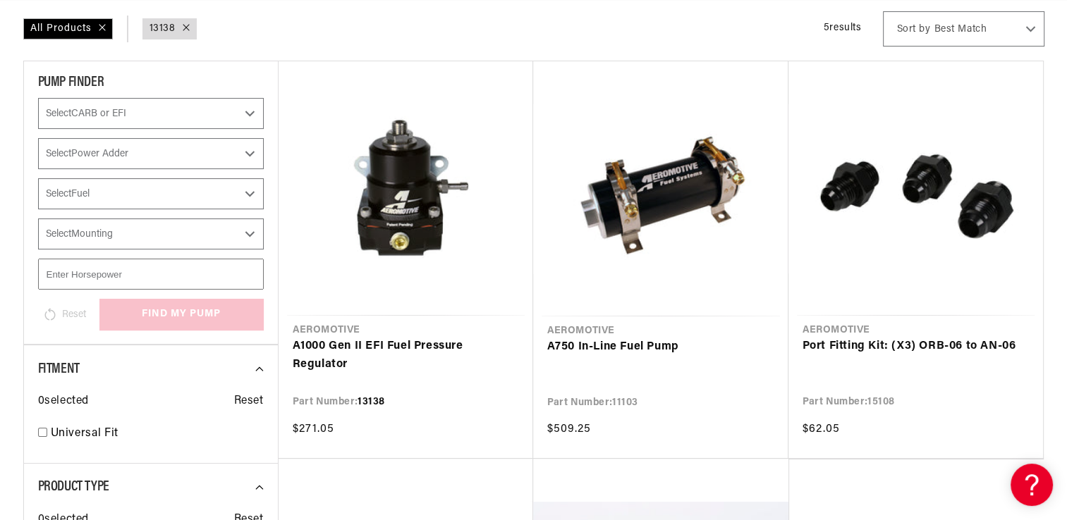
scroll to position [254, 0]
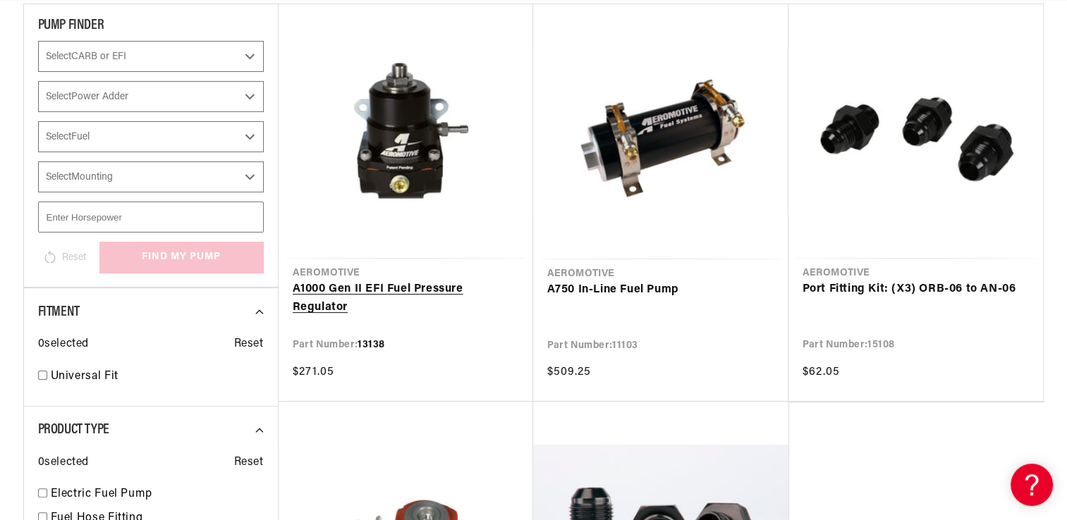
click at [432, 281] on link "A1000 Gen II EFI Fuel Pressure Regulator" at bounding box center [406, 299] width 226 height 36
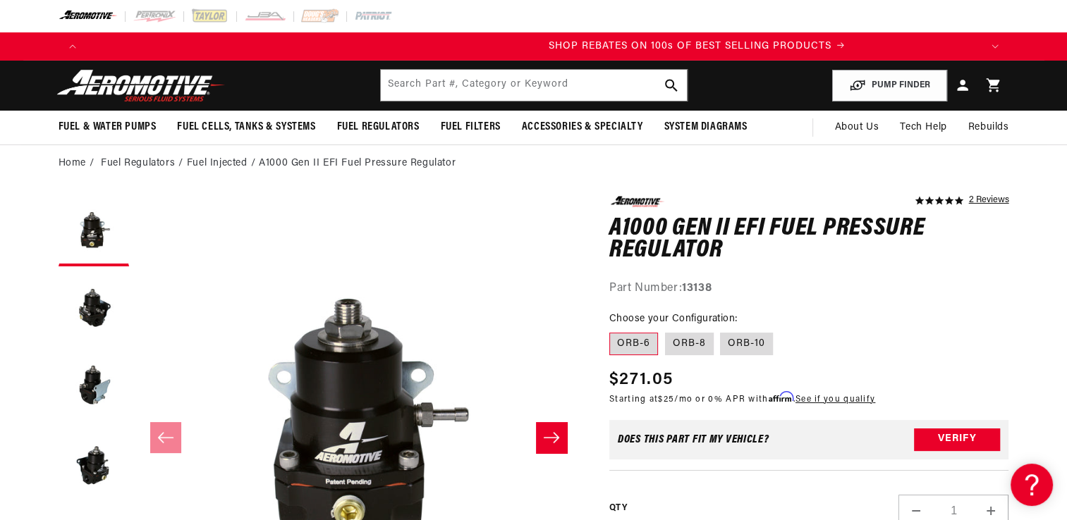
scroll to position [0, 1788]
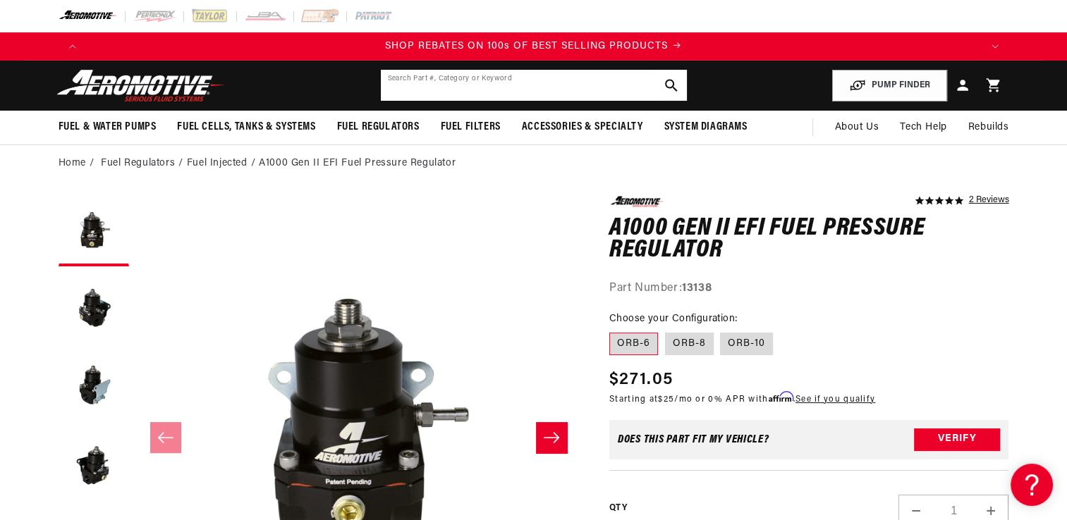
click at [477, 89] on input "text" at bounding box center [534, 85] width 306 height 31
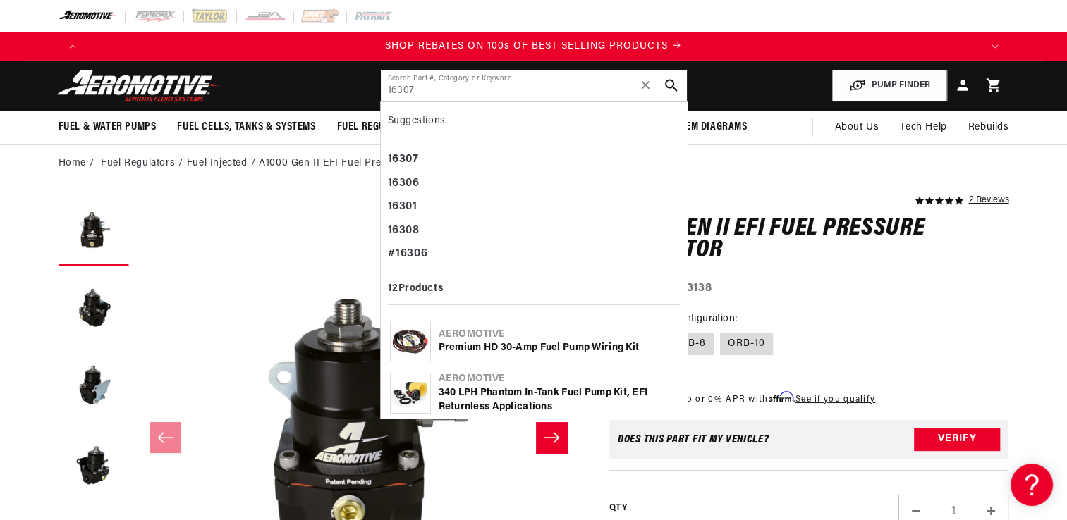
type input "16307"
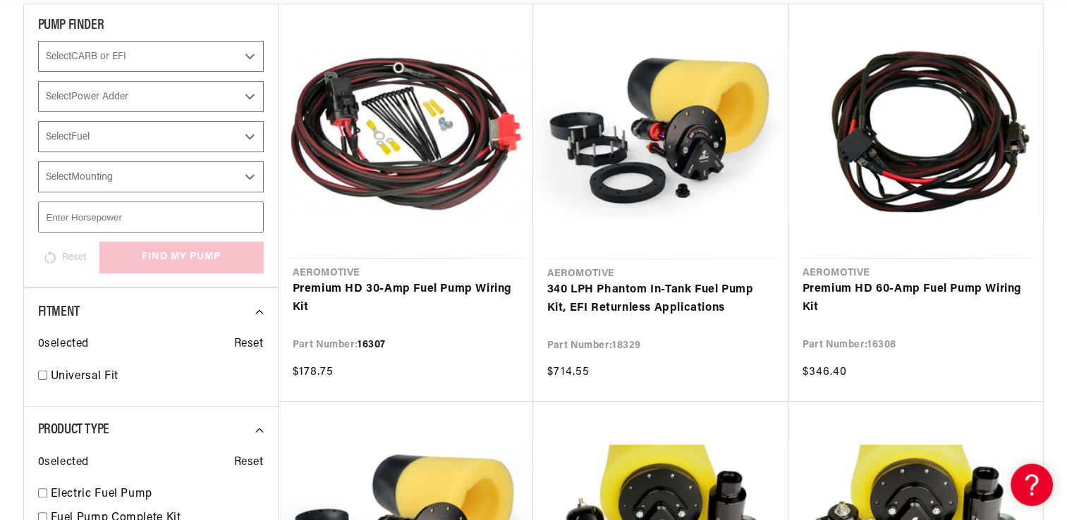
scroll to position [0, 894]
click at [441, 281] on link "Premium HD 30-Amp Fuel Pump Wiring Kit" at bounding box center [406, 299] width 226 height 36
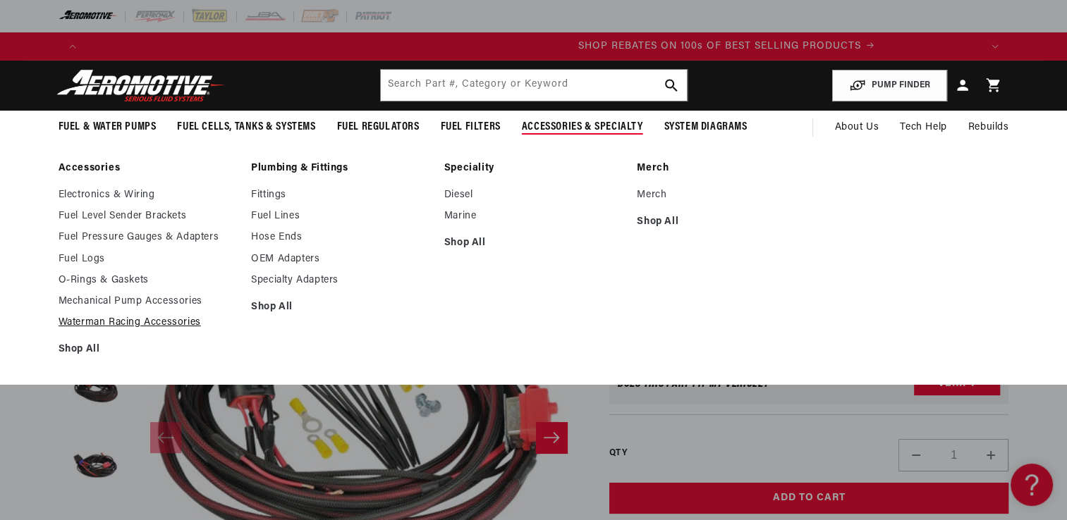
scroll to position [0, 1788]
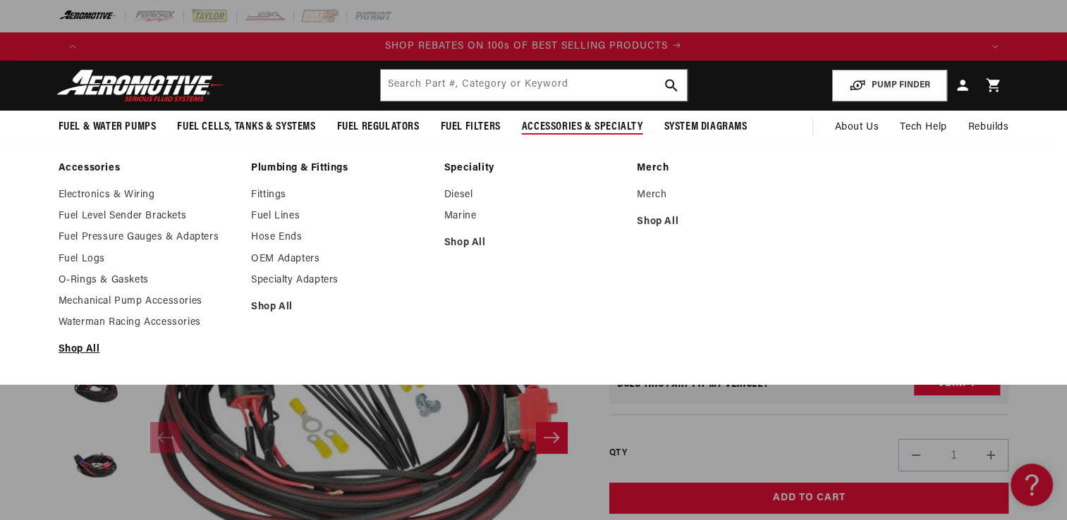
click at [87, 348] on link "Shop All" at bounding box center [148, 349] width 179 height 13
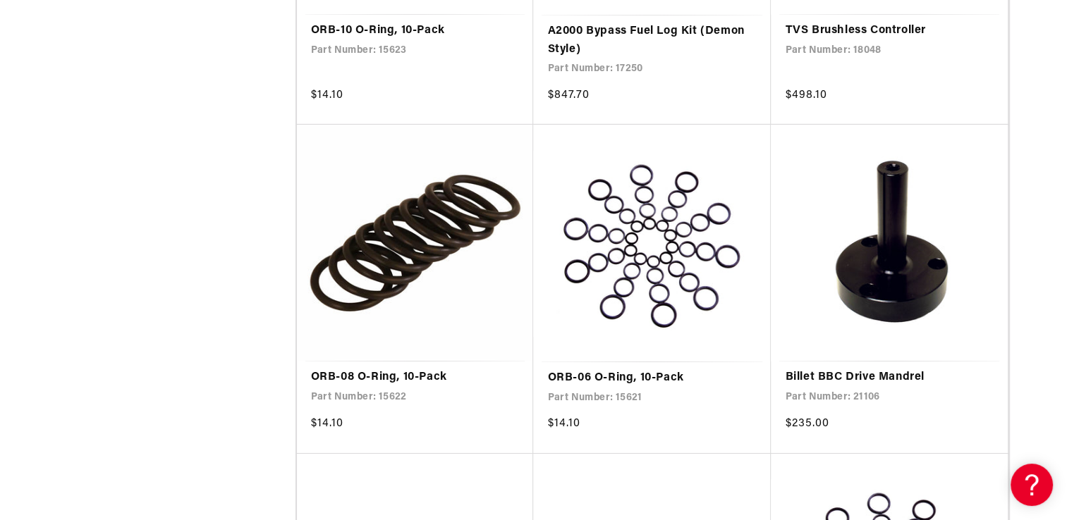
scroll to position [0, 2682]
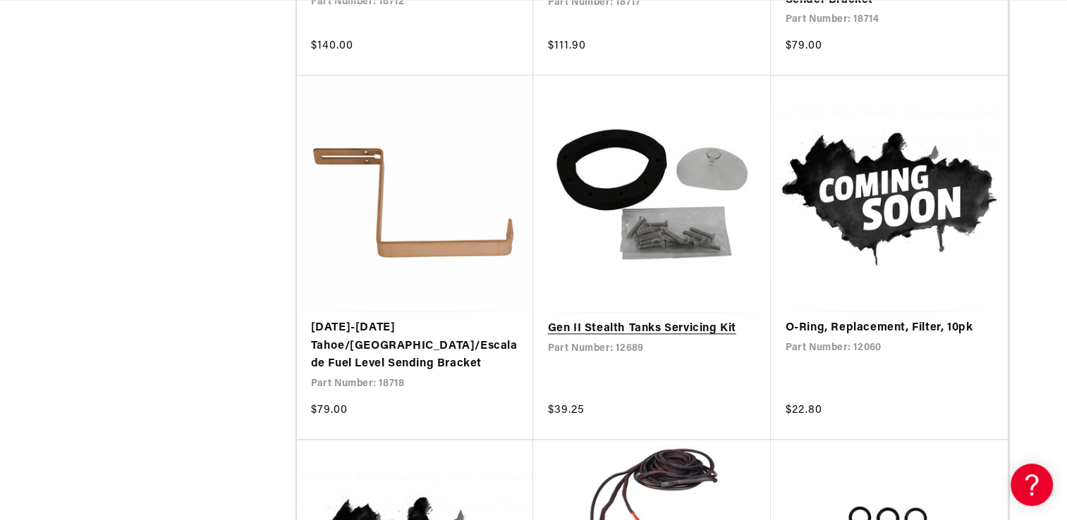
click at [657, 320] on link "Gen II Stealth Tanks Servicing Kit" at bounding box center [651, 329] width 209 height 18
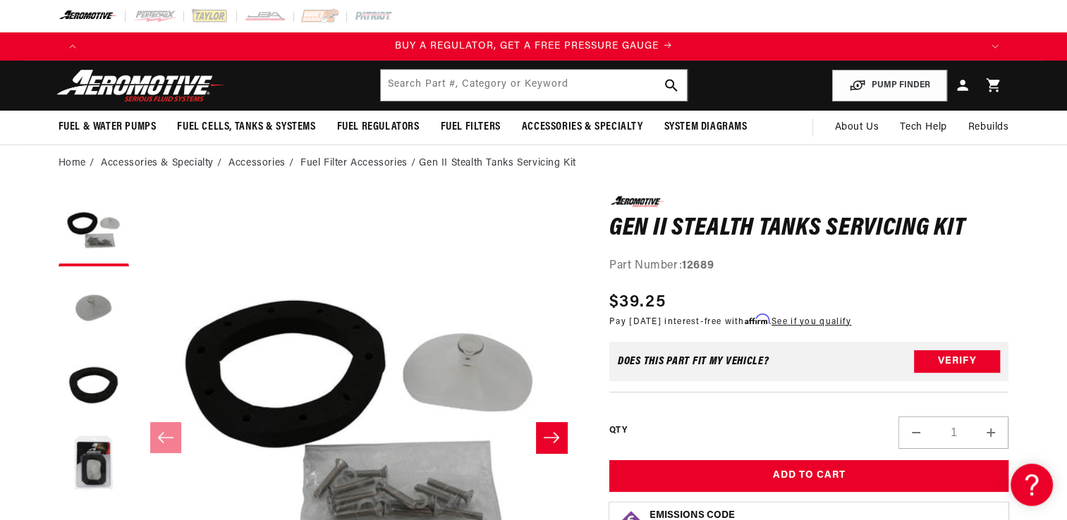
click at [87, 16] on img at bounding box center [89, 16] width 60 height 16
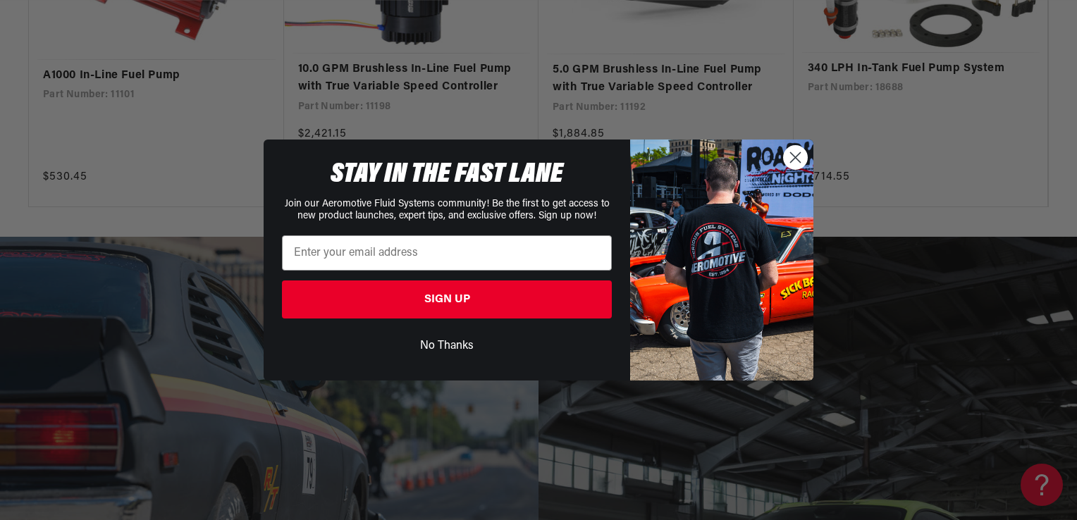
scroll to position [2539, 0]
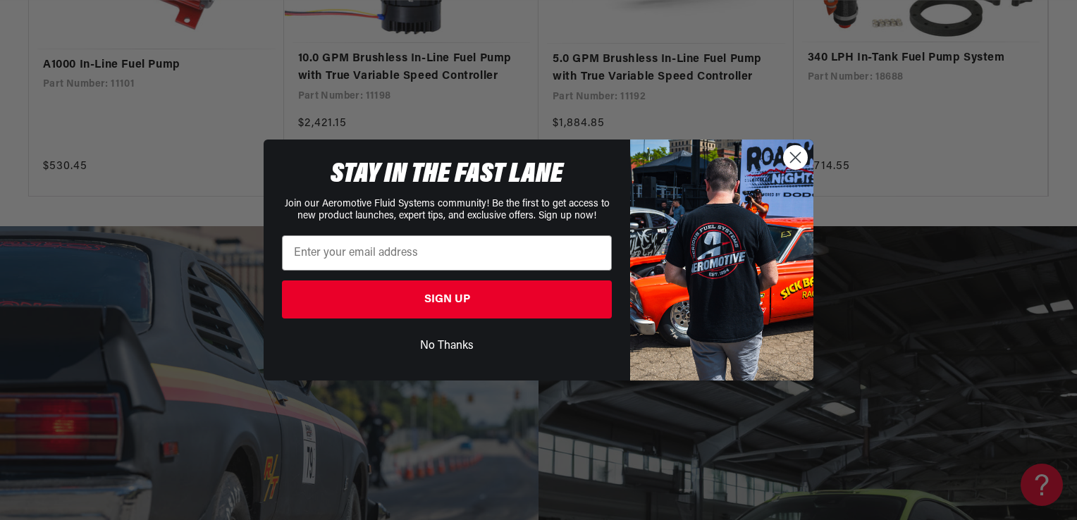
click at [798, 162] on circle "Close dialog" at bounding box center [795, 157] width 23 height 23
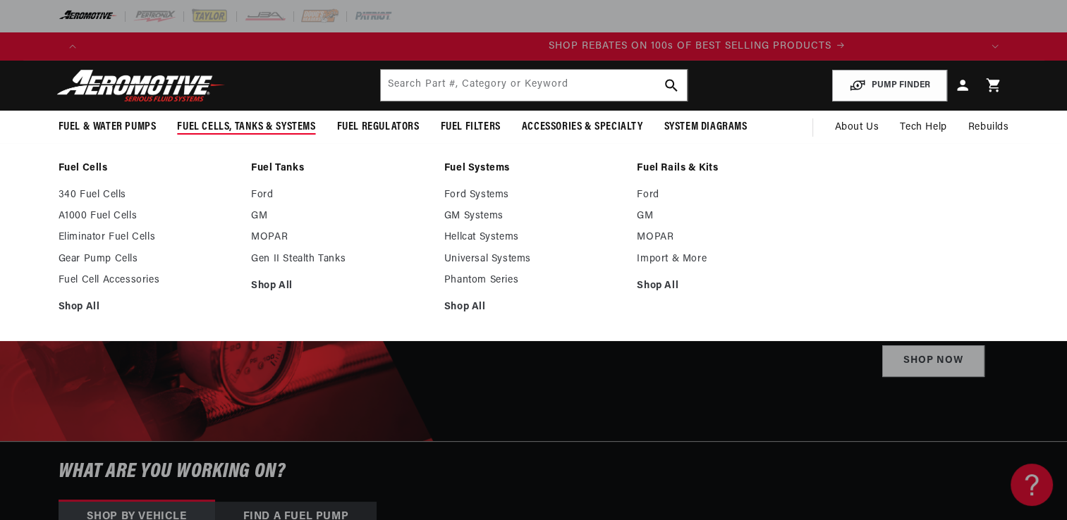
scroll to position [0, 1788]
click at [290, 255] on link "Gen II Stealth Tanks" at bounding box center [340, 259] width 179 height 13
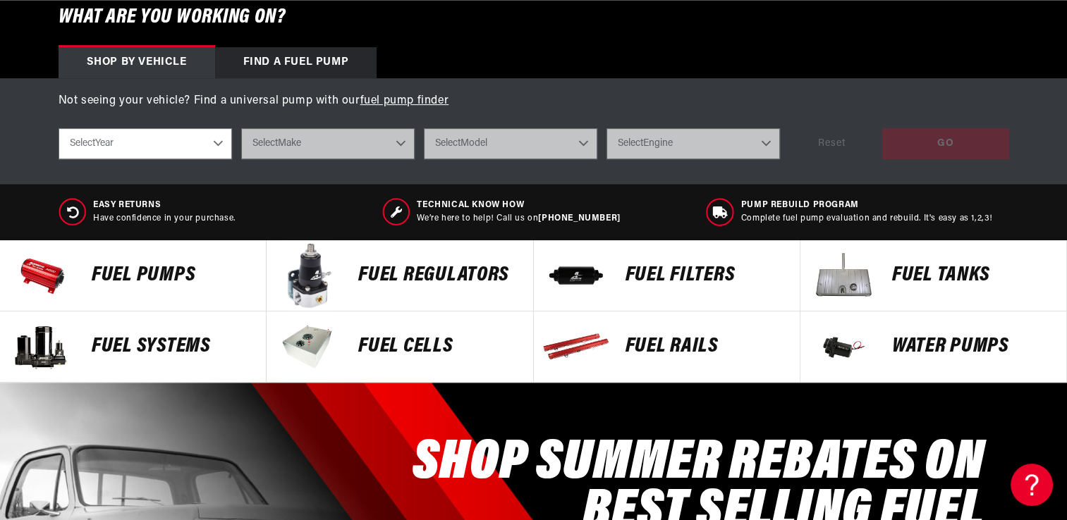
scroll to position [0, 0]
click at [183, 145] on select "Select Year 2023 2022 2021 2020 2019 2018 2017 2016 2015 2014 2013 2012 2011 20…" at bounding box center [145, 143] width 173 height 31
select select "1957"
click at [59, 128] on select "Select Year 2023 2022 2021 2020 2019 2018 2017 2016 2015 2014 2013 2012 2011 20…" at bounding box center [145, 143] width 173 height 31
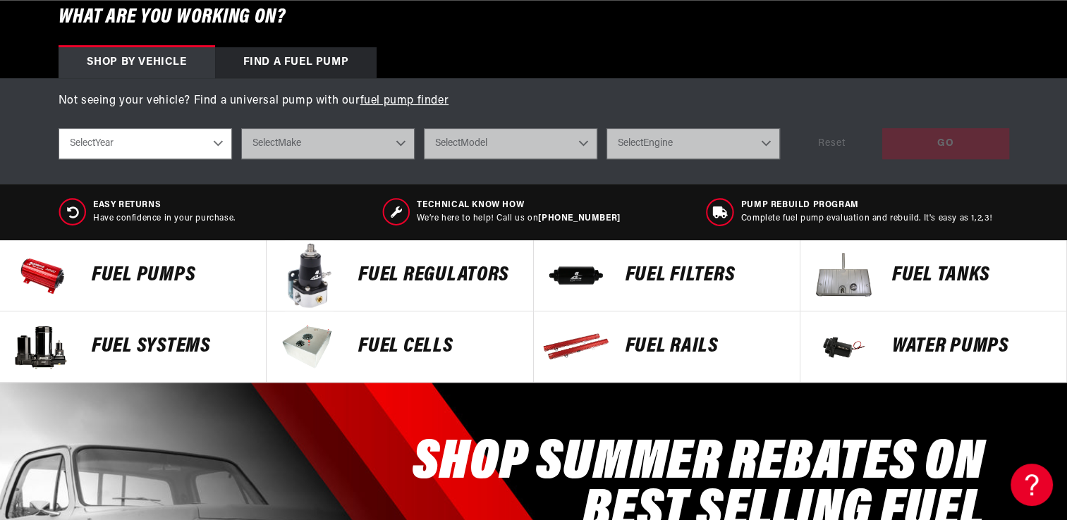
select select "1957"
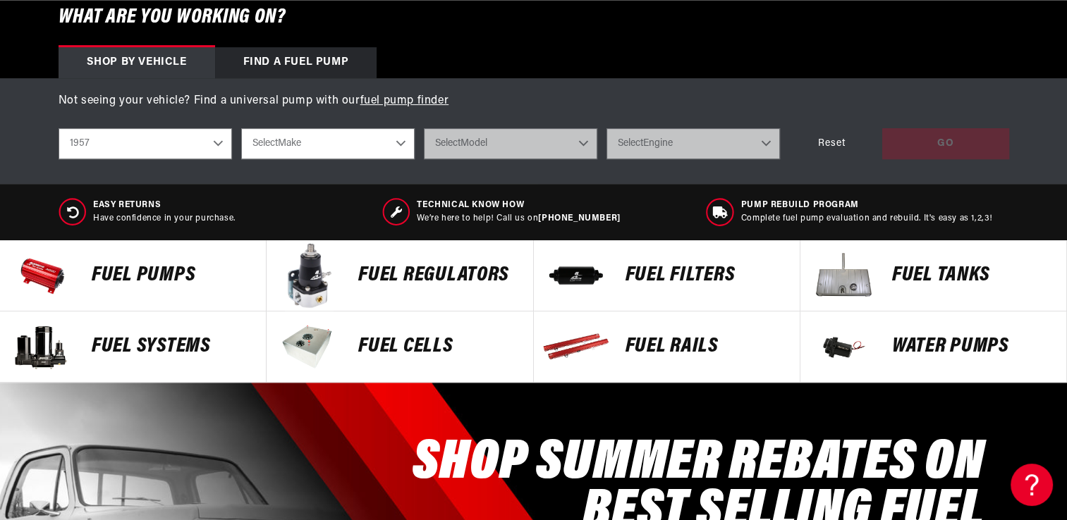
click at [283, 149] on select "Select Make Chevrolet" at bounding box center [327, 143] width 173 height 31
select select "Chevrolet"
click at [241, 128] on select "Select Make Chevrolet" at bounding box center [327, 143] width 173 height 31
select select "Chevrolet"
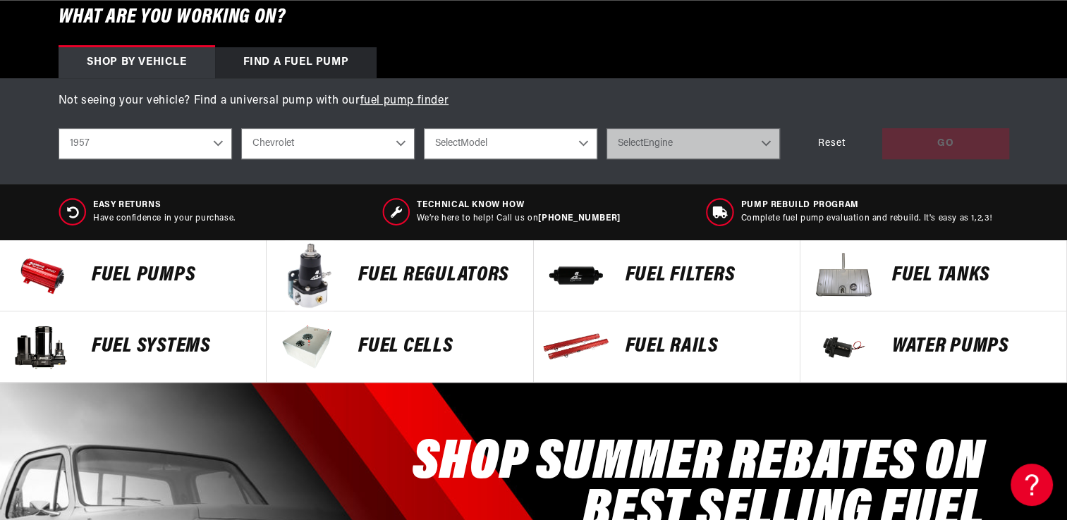
click at [463, 137] on select "Select Model Bel Air Sedan Delivery Truck" at bounding box center [510, 143] width 173 height 31
select select "Bel-Air"
click at [424, 128] on select "Select Model Bel Air Sedan Delivery Truck" at bounding box center [510, 143] width 173 height 31
select select "Bel-Air"
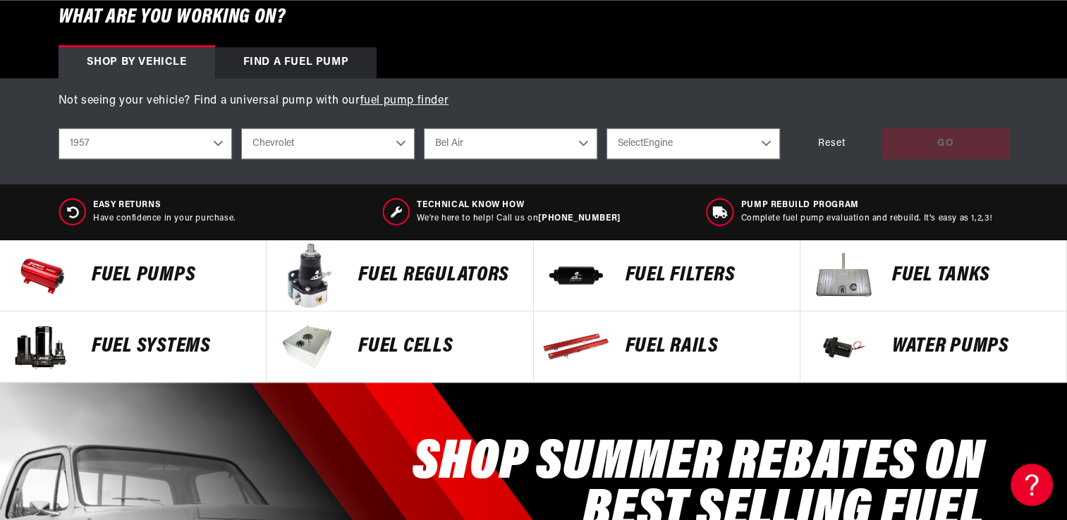
click at [660, 140] on select "Select Engine 3.8L 4.3L 4.6L" at bounding box center [692, 143] width 173 height 31
select select "4.6L"
click at [606, 128] on select "Select Engine 3.8L 4.3L 4.6L" at bounding box center [692, 143] width 173 height 31
select select "4.6L"
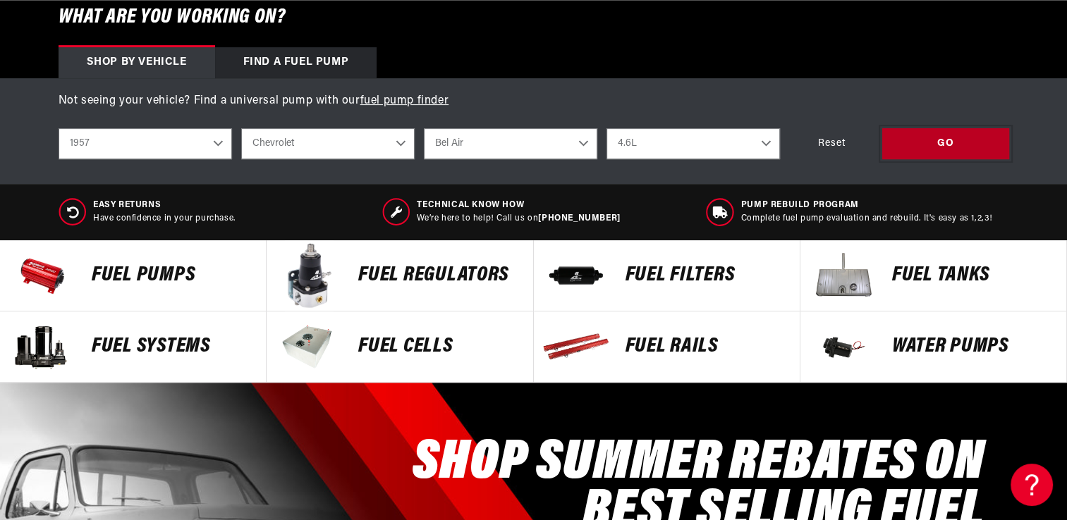
click at [958, 142] on div "GO" at bounding box center [945, 144] width 127 height 32
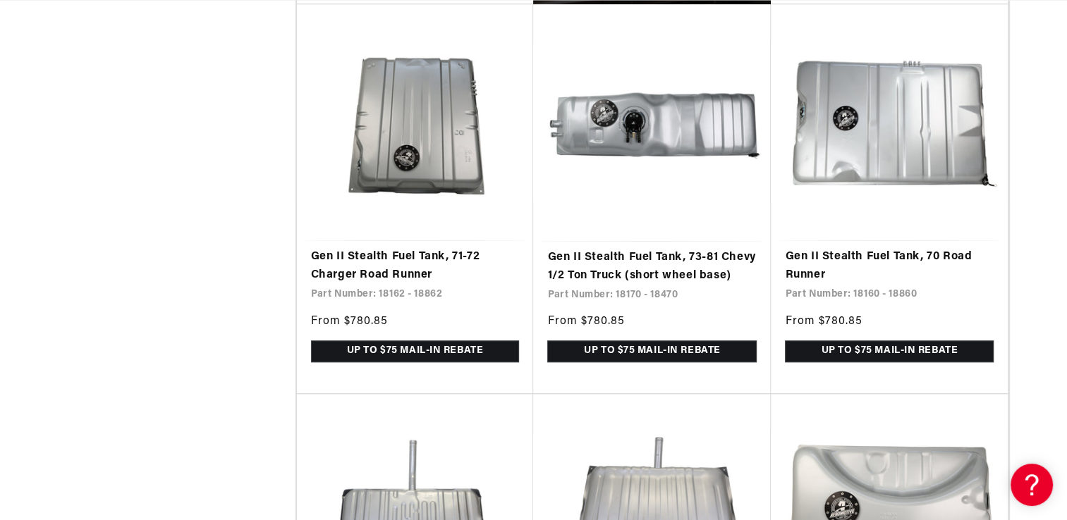
scroll to position [0, 1788]
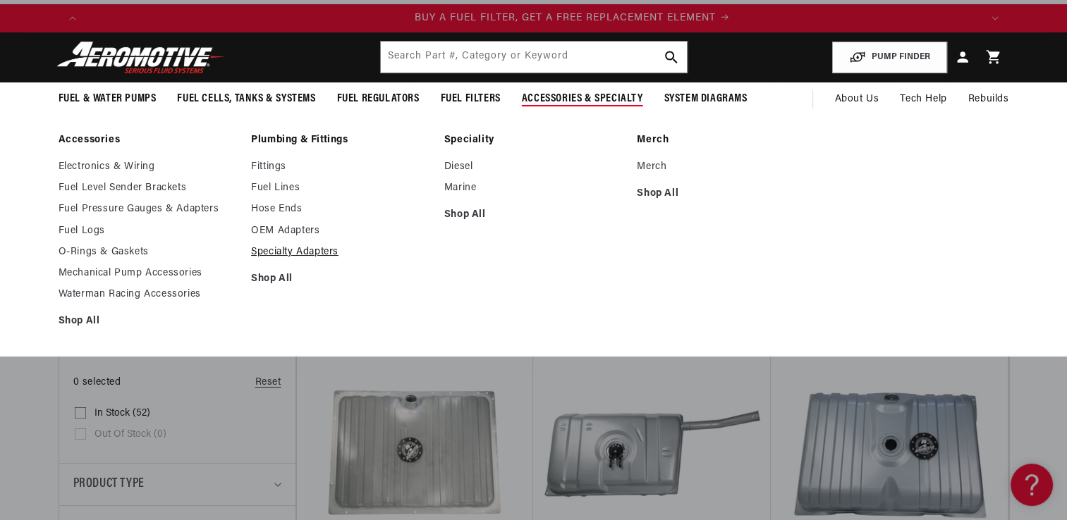
scroll to position [0, 894]
click at [276, 277] on link "Shop All" at bounding box center [340, 279] width 179 height 13
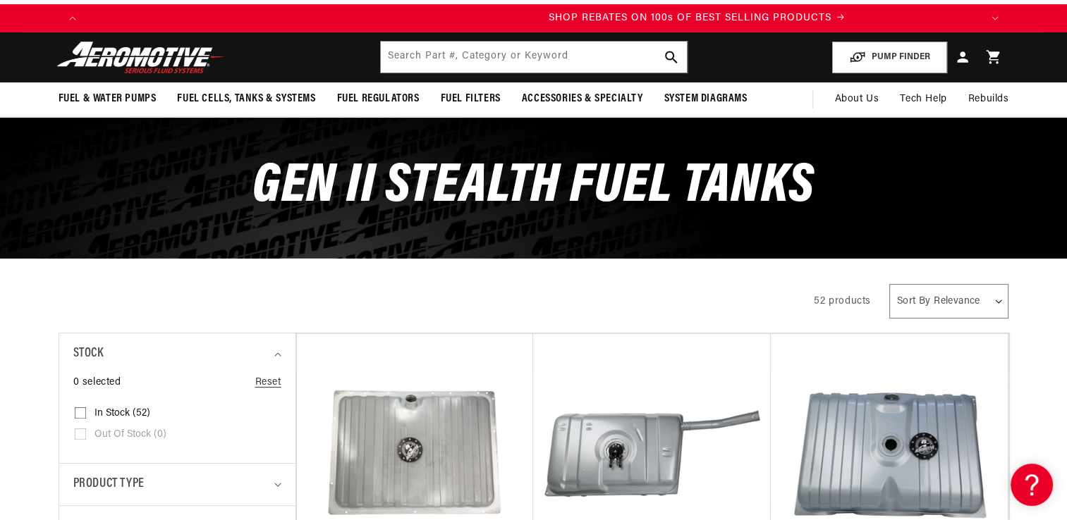
scroll to position [0, 1788]
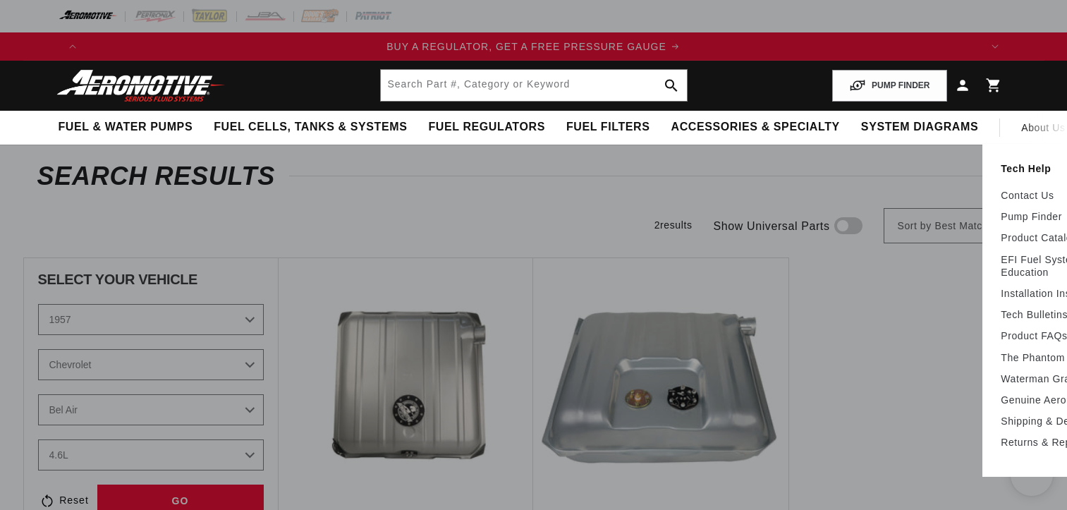
select select "1957"
select select "4.6L"
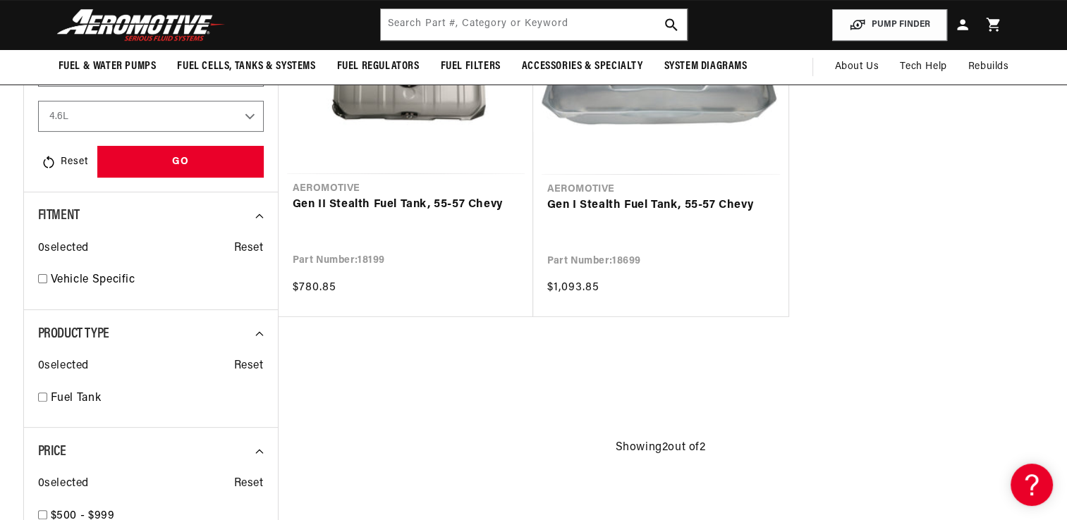
scroll to position [0, 894]
click at [408, 196] on link "Gen II Stealth Fuel Tank, 55-57 Chevy" at bounding box center [406, 205] width 226 height 18
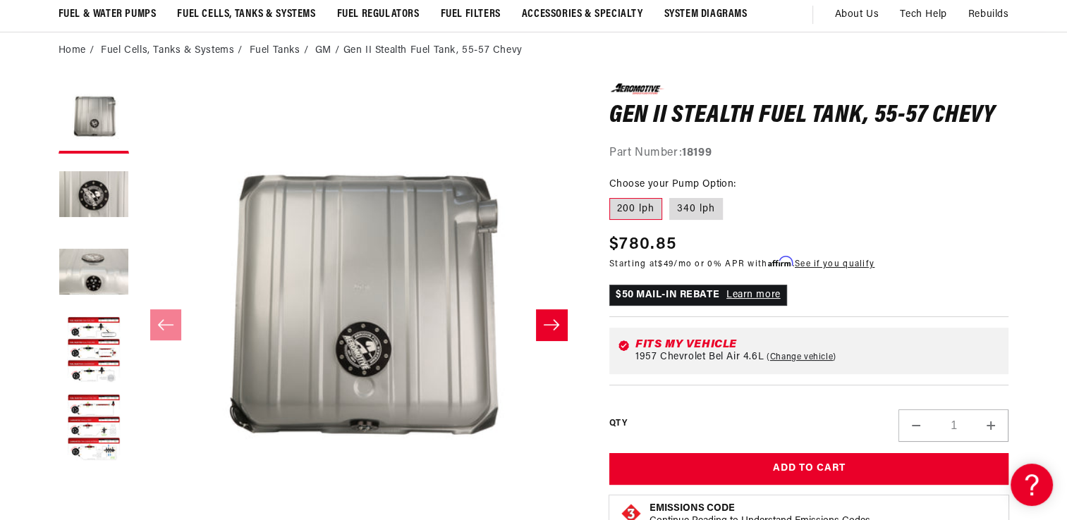
scroll to position [141, 0]
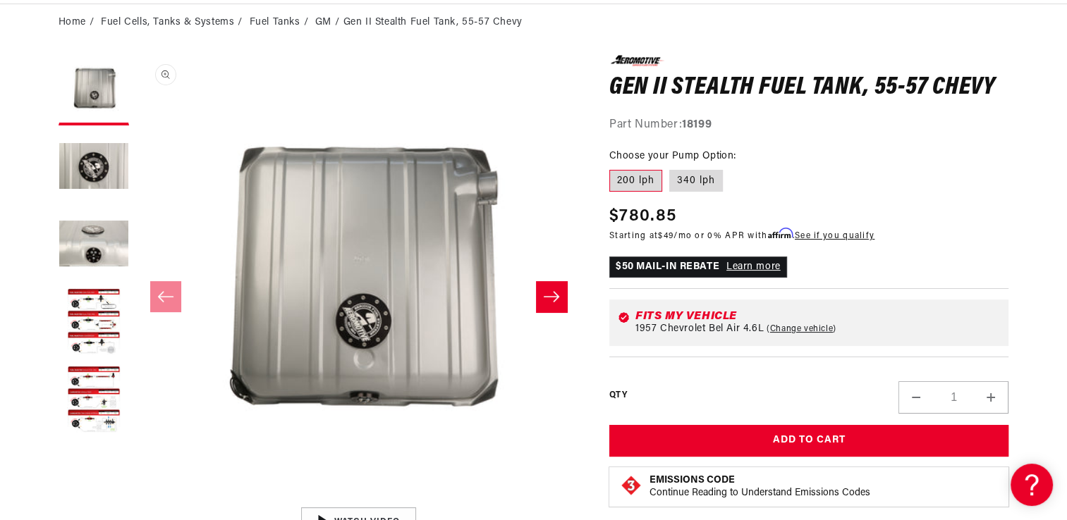
click at [136, 501] on button "Open media 1 in modal" at bounding box center [136, 501] width 0 height 0
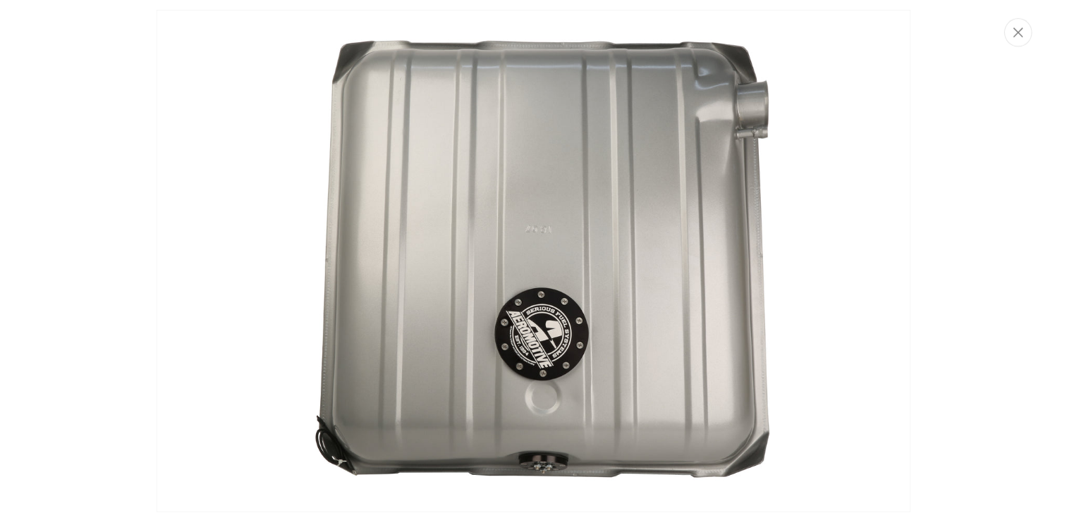
scroll to position [0, 1788]
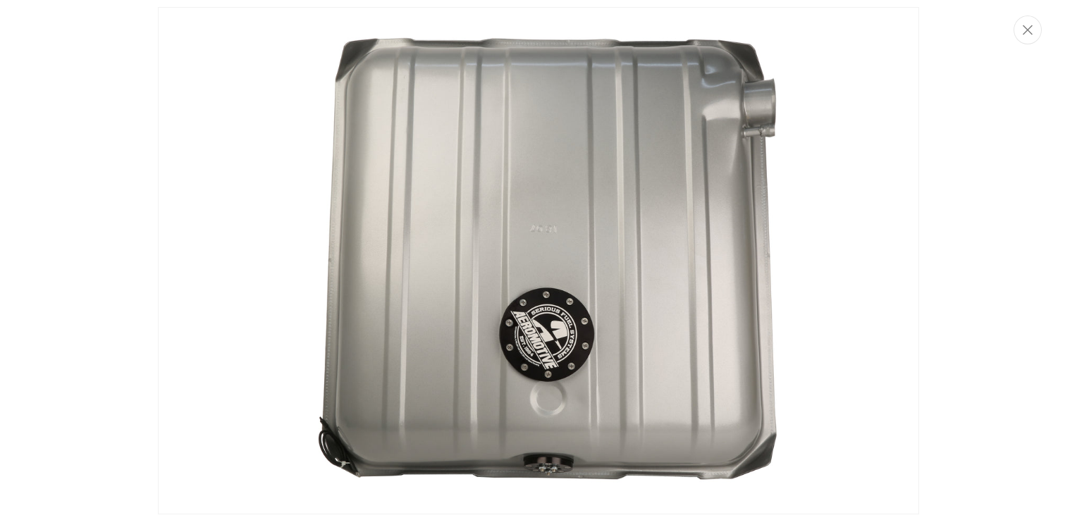
click at [473, 272] on img "Media gallery" at bounding box center [539, 261] width 762 height 508
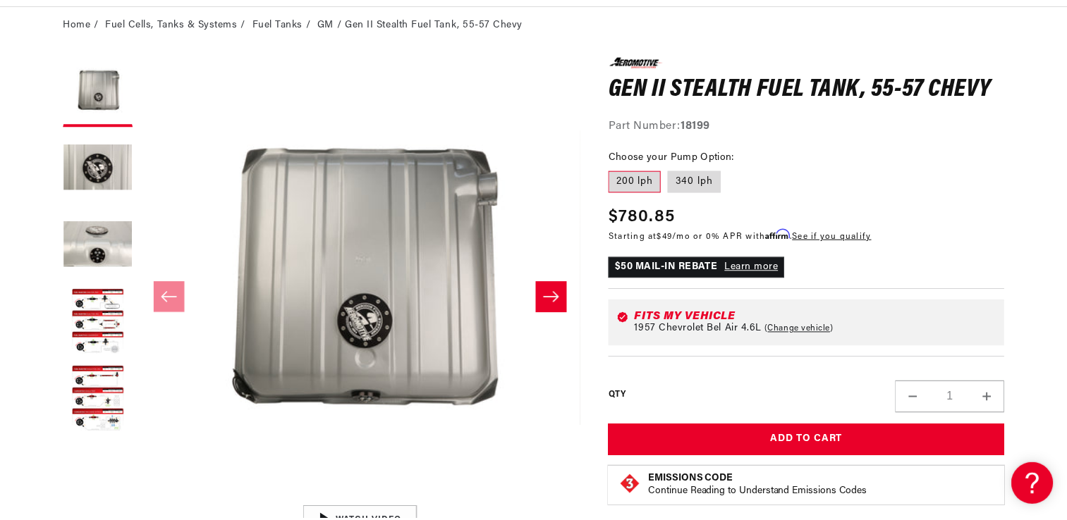
scroll to position [0, 0]
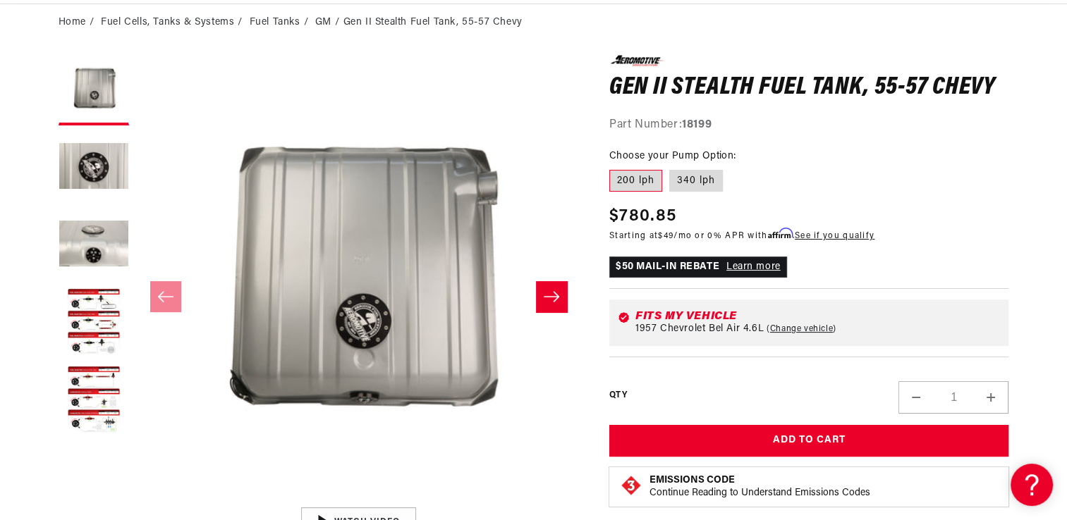
click at [558, 304] on button "Slide right" at bounding box center [551, 296] width 31 height 31
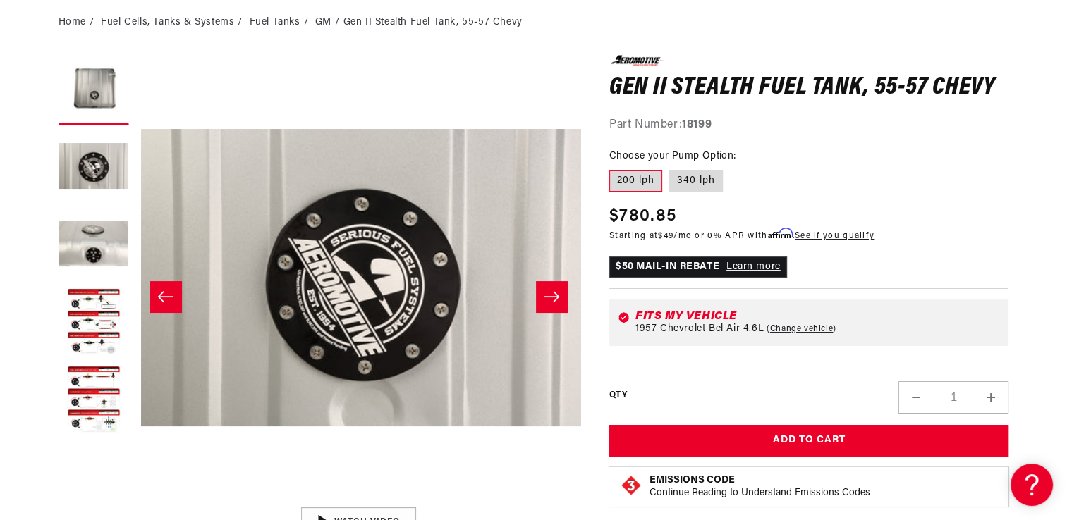
scroll to position [0, 445]
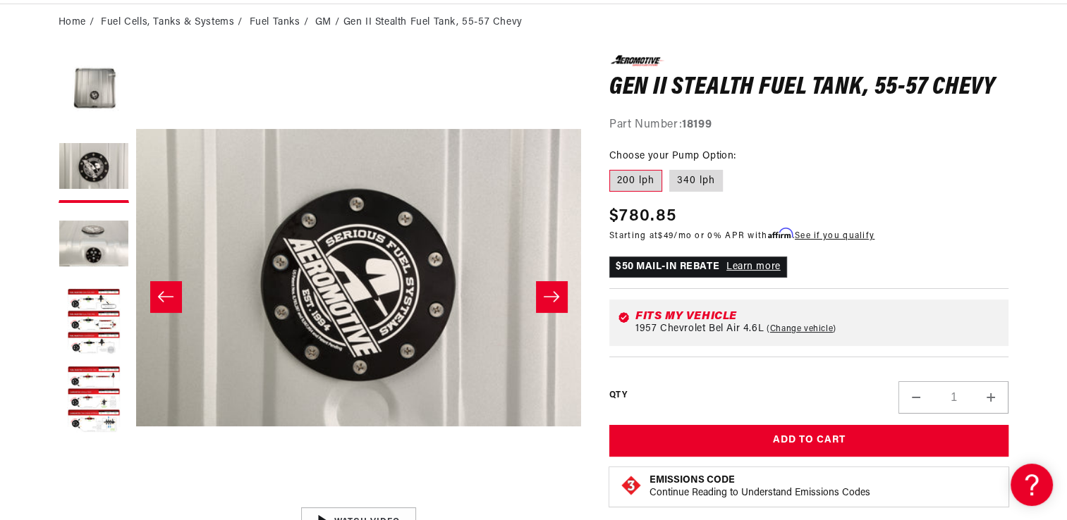
click at [558, 304] on button "Slide right" at bounding box center [551, 296] width 31 height 31
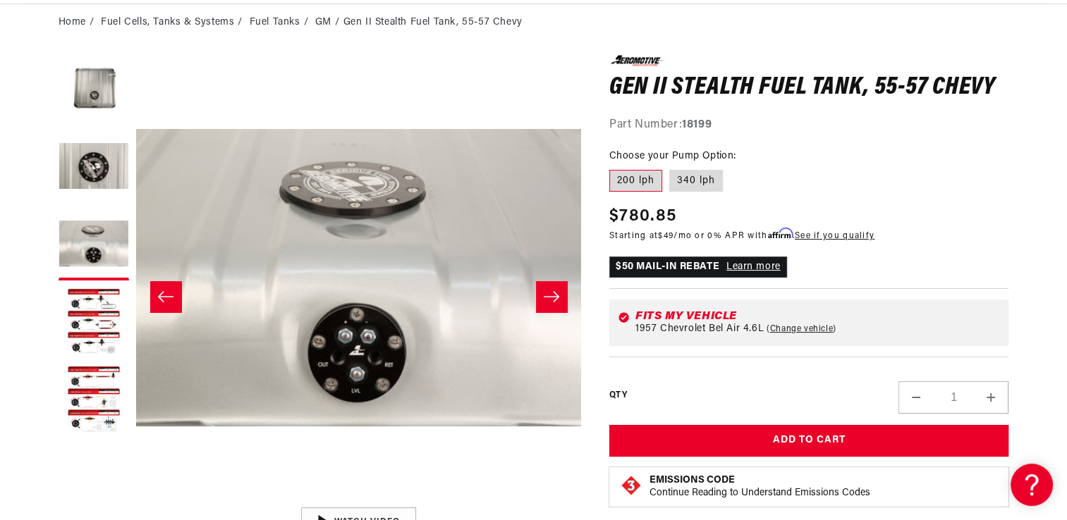
scroll to position [0, 0]
click at [558, 304] on button "Slide right" at bounding box center [551, 296] width 31 height 31
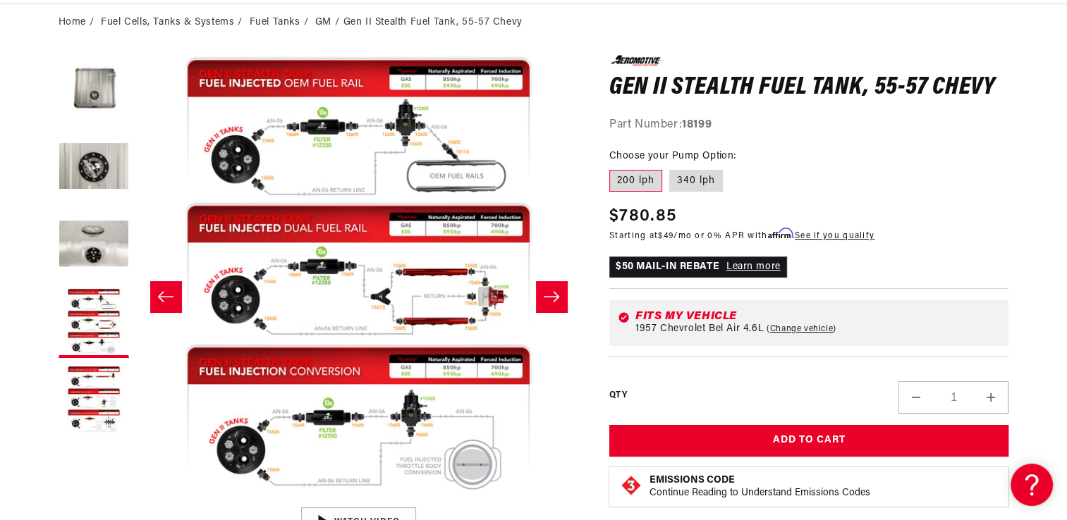
scroll to position [0, 894]
click at [558, 304] on button "Slide right" at bounding box center [551, 296] width 31 height 31
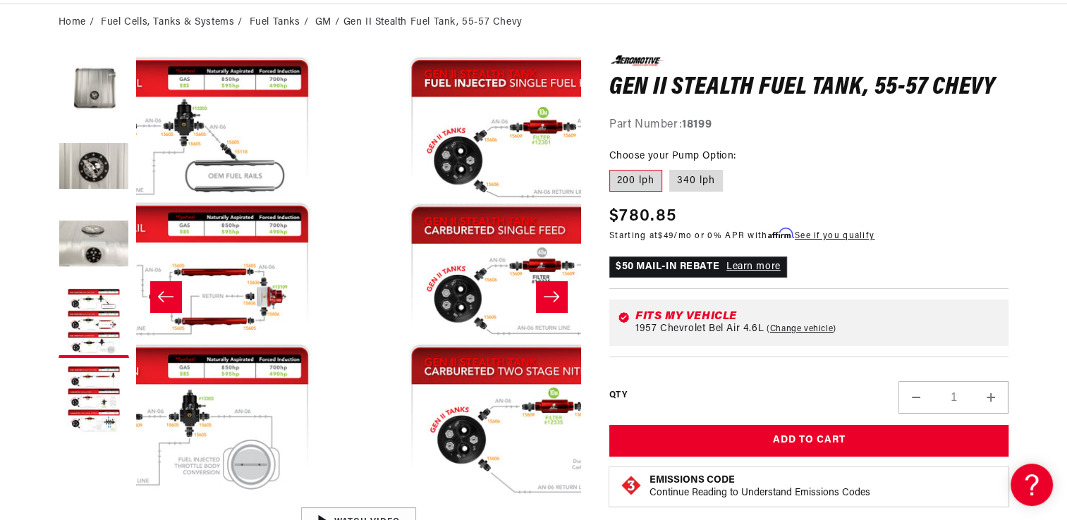
scroll to position [0, 1780]
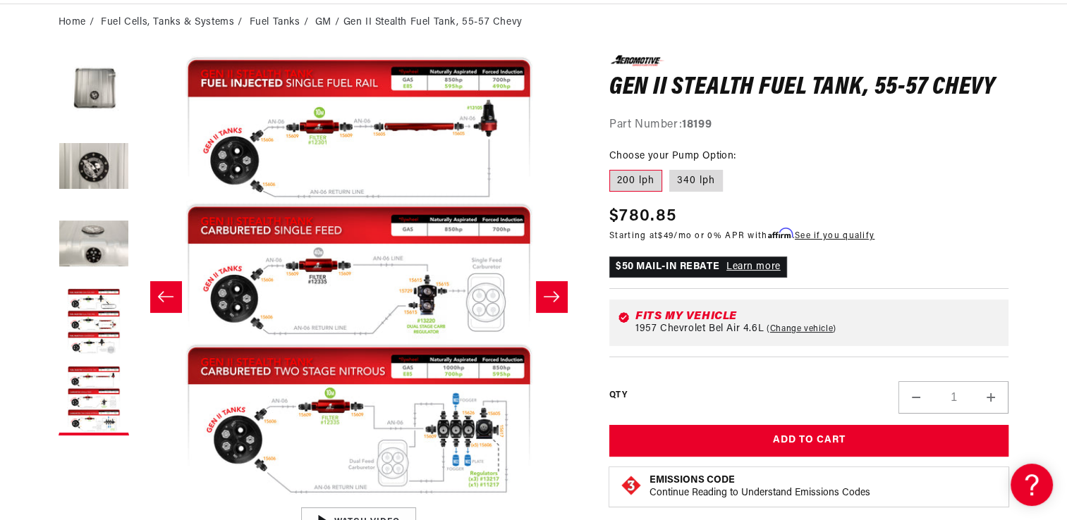
click at [558, 304] on button "Slide right" at bounding box center [551, 296] width 31 height 31
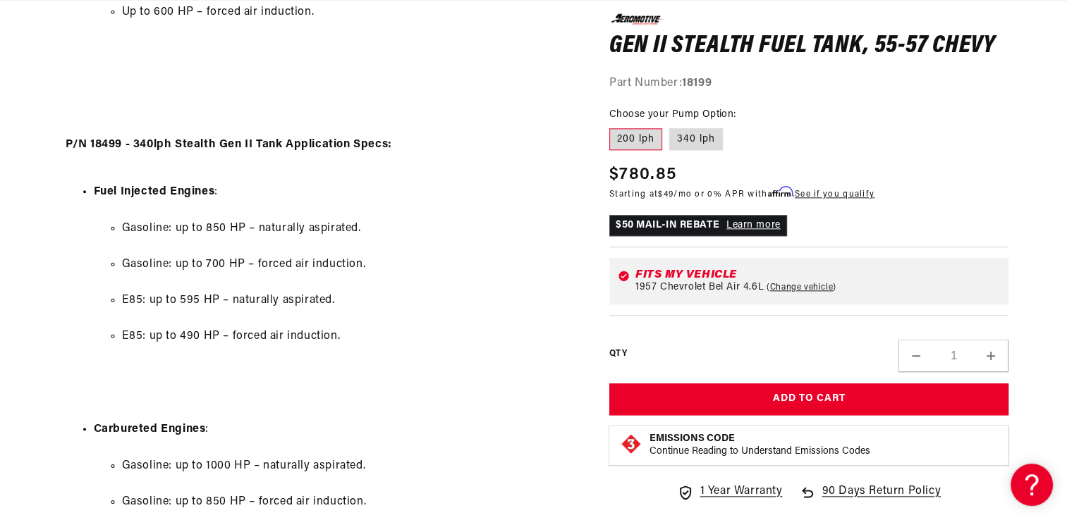
scroll to position [0, 0]
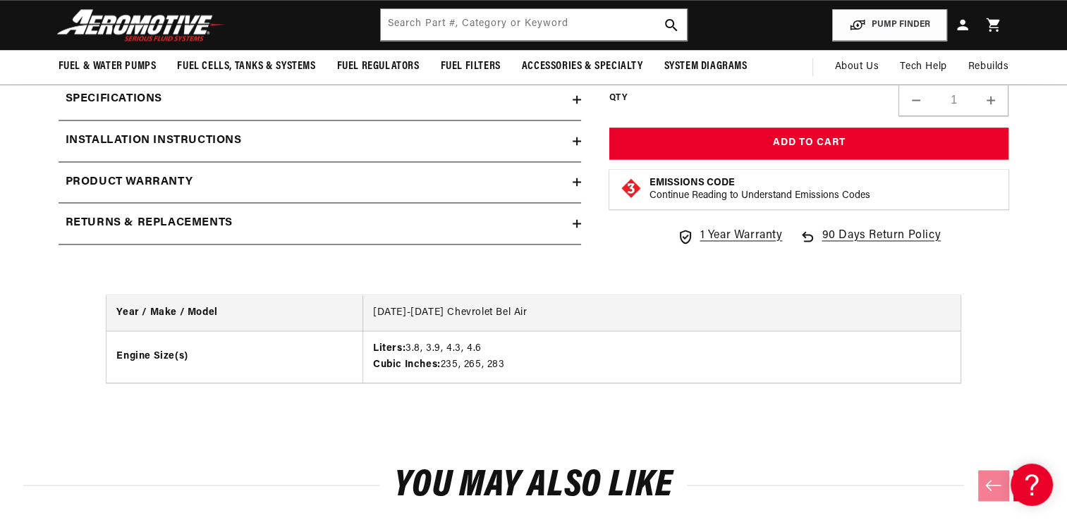
click at [166, 100] on div "Specifications" at bounding box center [316, 99] width 514 height 18
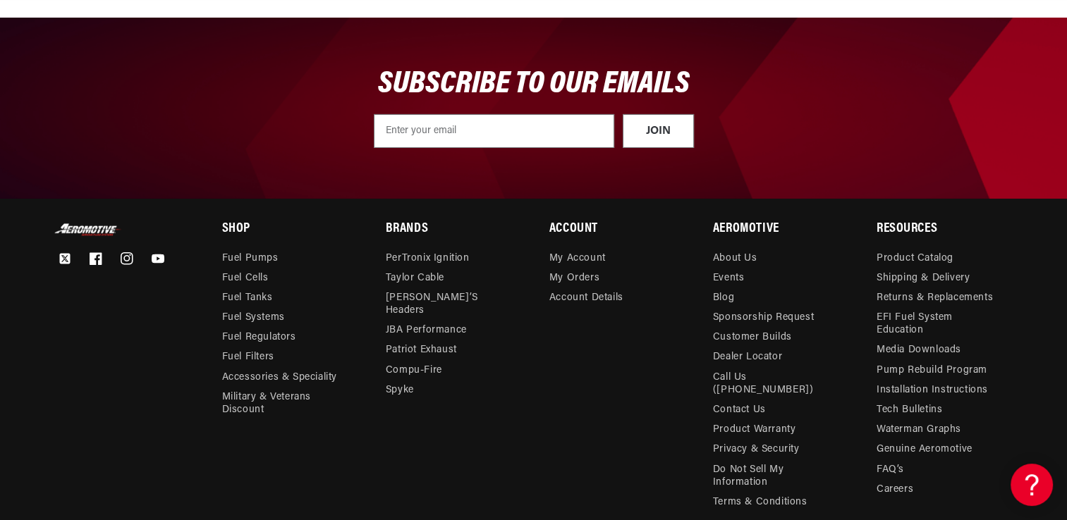
scroll to position [0, 1788]
